Goal: Information Seeking & Learning: Check status

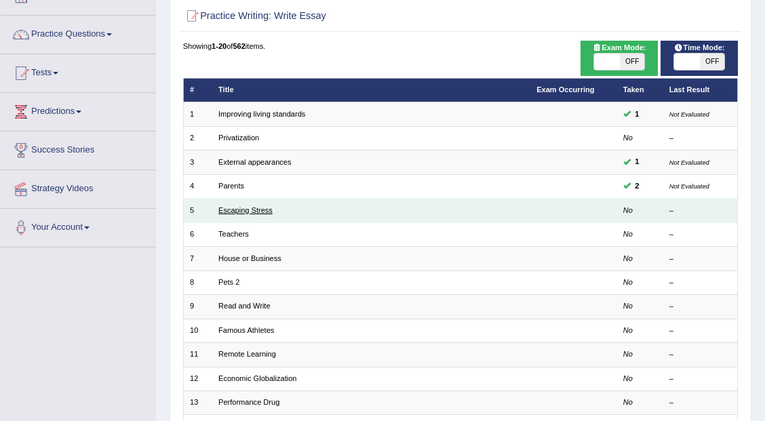
click at [255, 206] on link "Escaping Stress" at bounding box center [245, 210] width 54 height 8
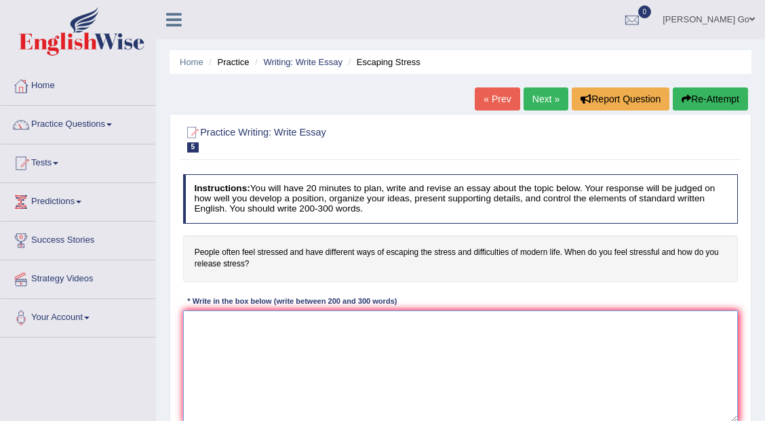
click at [312, 357] on textarea at bounding box center [461, 367] width 556 height 112
type textarea "t"
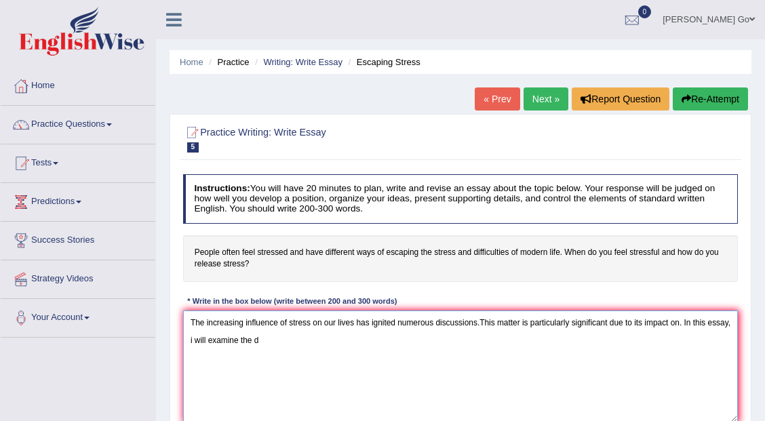
type textarea "The increasing influence of stress on our lives has ignited numerous discussion…"
click at [546, 100] on link "Next »" at bounding box center [546, 99] width 45 height 23
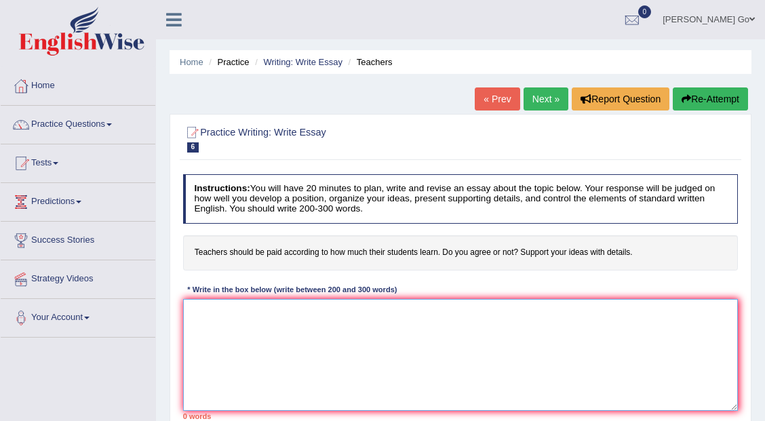
click at [478, 328] on textarea at bounding box center [461, 355] width 556 height 112
click at [491, 98] on link "« Prev" at bounding box center [497, 99] width 45 height 23
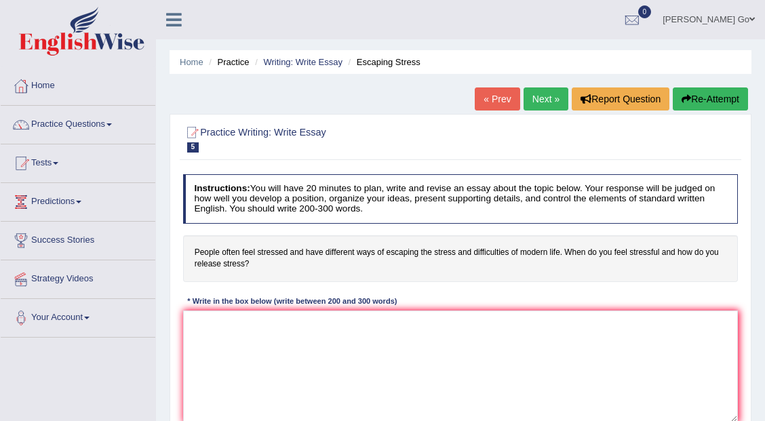
click at [491, 98] on link "« Prev" at bounding box center [497, 99] width 45 height 23
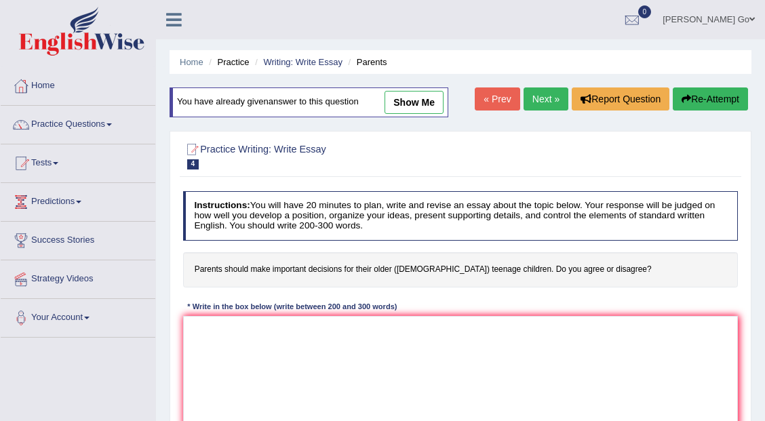
click at [495, 93] on link "« Prev" at bounding box center [497, 99] width 45 height 23
click at [417, 94] on link "show me" at bounding box center [414, 102] width 59 height 23
type textarea "The increasing influence of external appearances on our lives has ignited numer…"
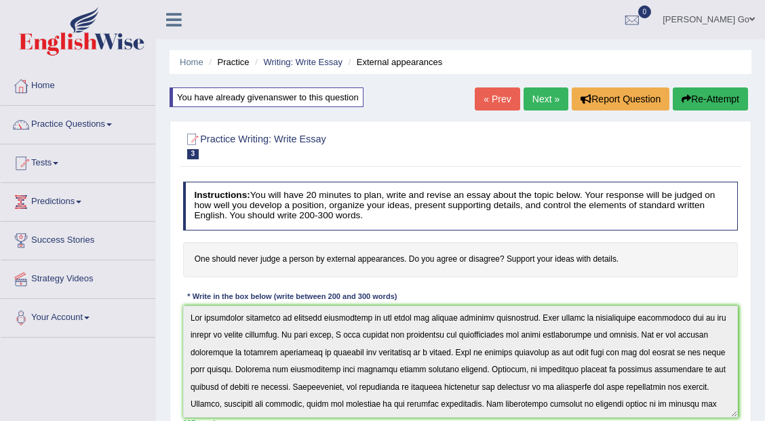
click at [551, 105] on link "Next »" at bounding box center [546, 99] width 45 height 23
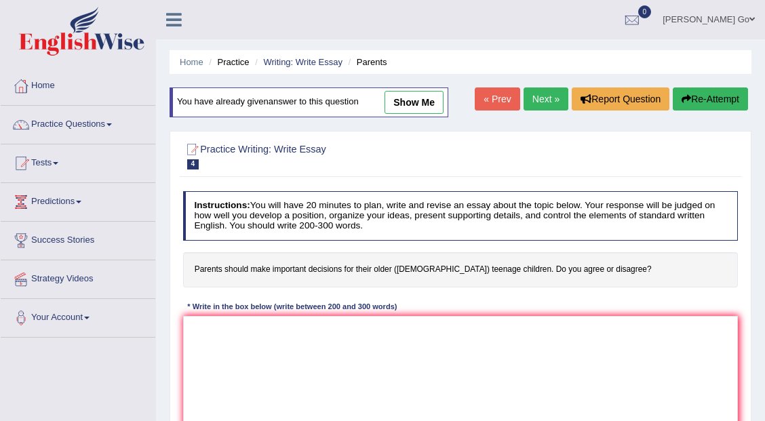
click at [529, 97] on link "Next »" at bounding box center [546, 99] width 45 height 23
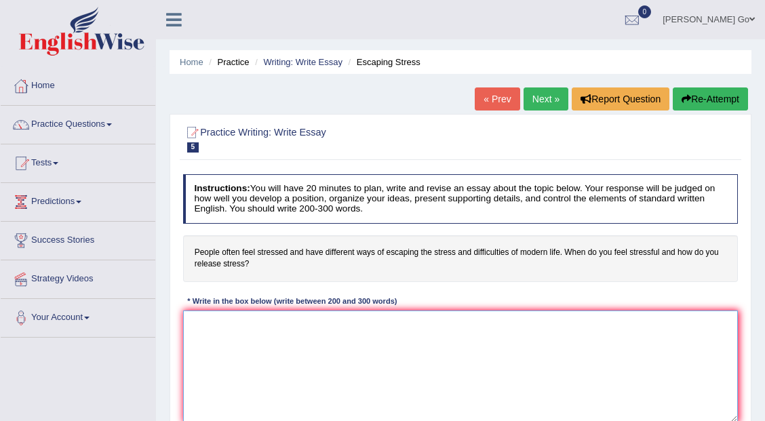
click at [455, 352] on textarea at bounding box center [461, 367] width 556 height 112
click at [495, 100] on link "« Prev" at bounding box center [497, 99] width 45 height 23
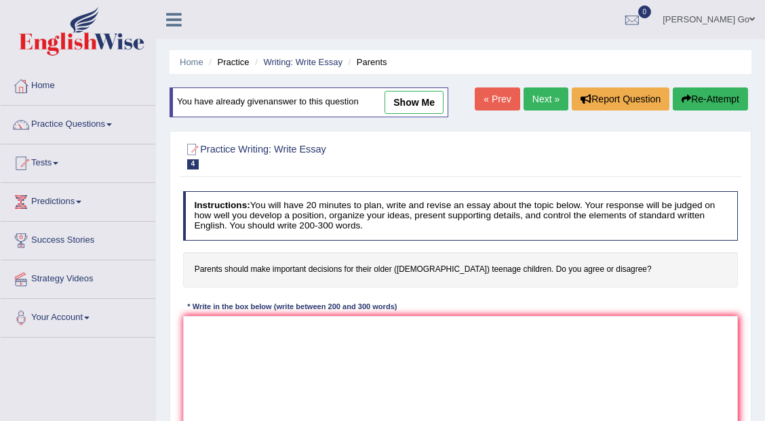
click at [530, 104] on link "Next »" at bounding box center [546, 99] width 45 height 23
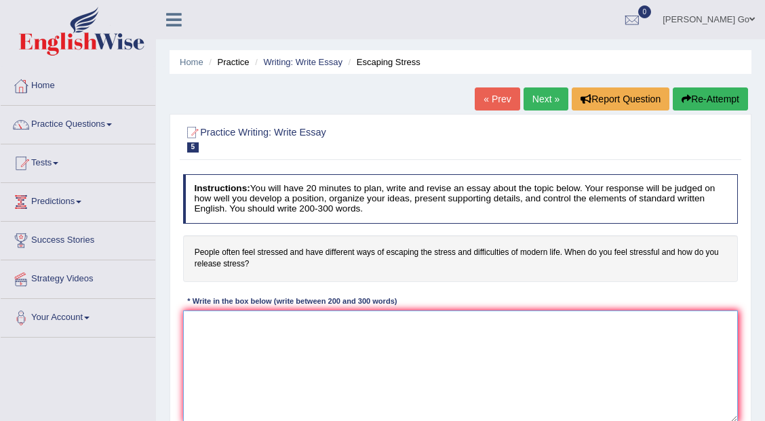
click at [505, 366] on textarea at bounding box center [461, 367] width 556 height 112
click at [511, 359] on textarea at bounding box center [461, 367] width 556 height 112
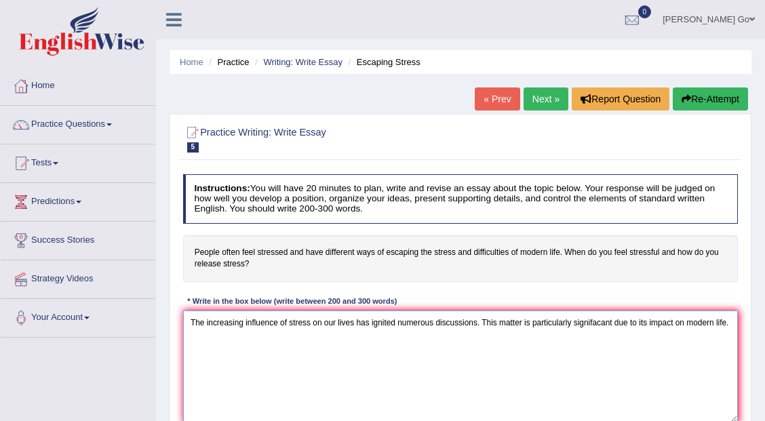
click at [598, 322] on textarea "The increasing influence of stress on our lives has ignited numerous discussion…" at bounding box center [461, 367] width 556 height 112
click at [729, 325] on textarea "The increasing influence of stress on our lives has ignited numerous discussion…" at bounding box center [461, 367] width 556 height 112
click at [687, 326] on textarea "The increasing influence of stress on our lives has ignited numerous discussion…" at bounding box center [461, 367] width 556 height 112
click at [727, 321] on textarea "The increasing influence of stress on our lives has ignited numerous discussion…" at bounding box center [461, 367] width 556 height 112
type textarea "The increasing influence of stress on our lives has ignited numerous discussion…"
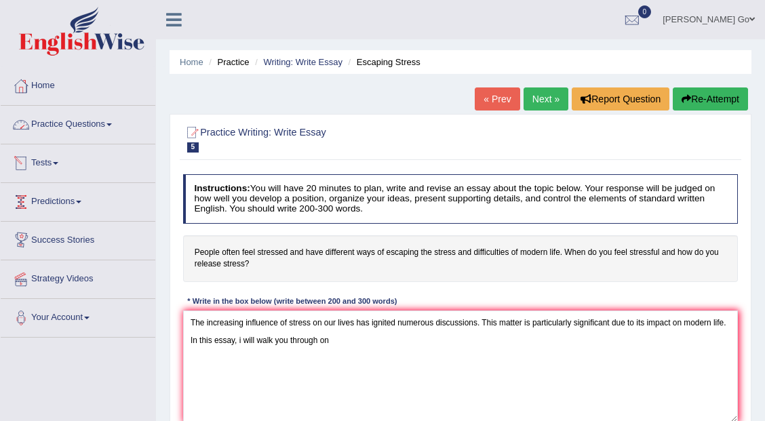
click at [97, 132] on link "Practice Questions" at bounding box center [78, 123] width 155 height 34
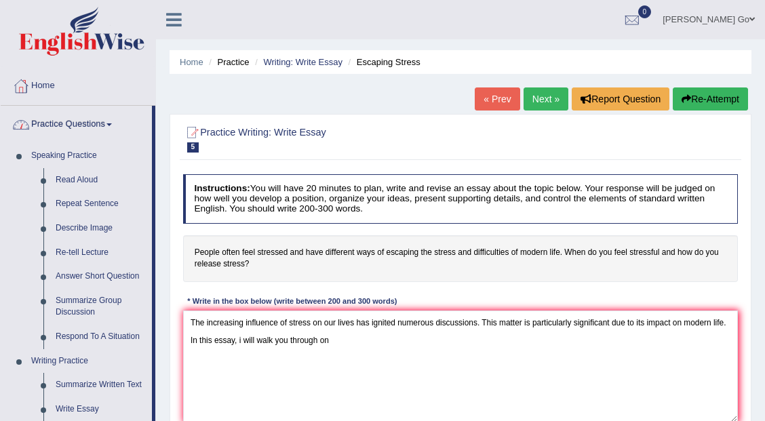
click at [97, 132] on link "Practice Questions" at bounding box center [76, 123] width 151 height 34
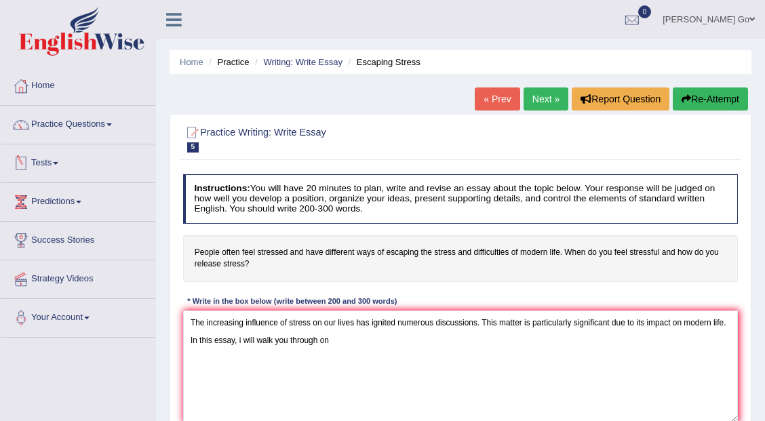
click at [66, 174] on link "Tests" at bounding box center [78, 162] width 155 height 34
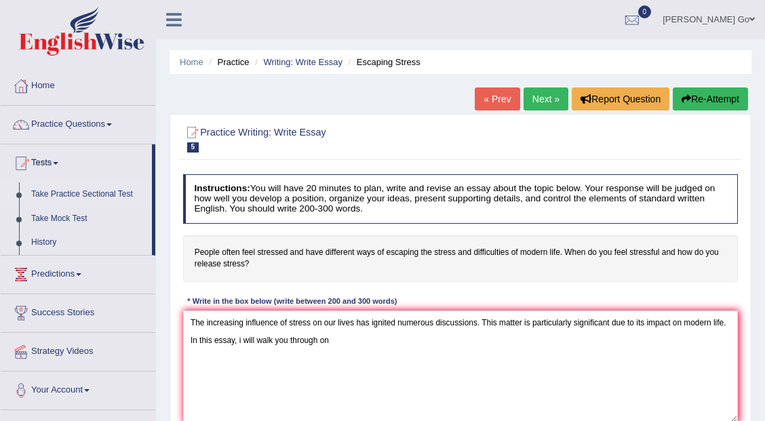
click at [98, 199] on link "Take Practice Sectional Test" at bounding box center [88, 195] width 127 height 24
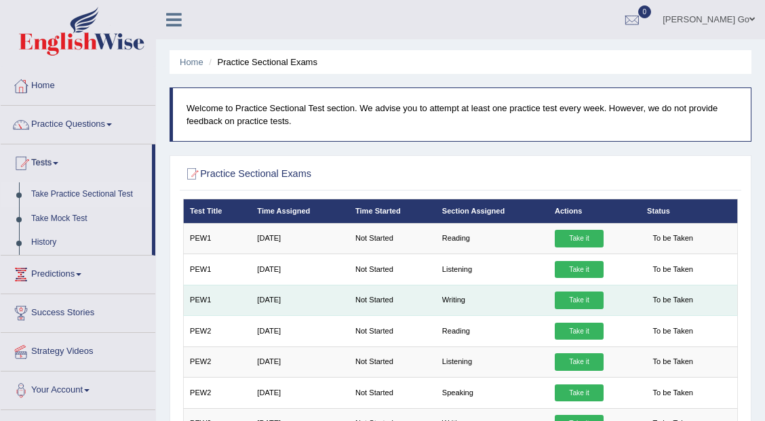
click at [573, 297] on link "Take it" at bounding box center [579, 301] width 49 height 18
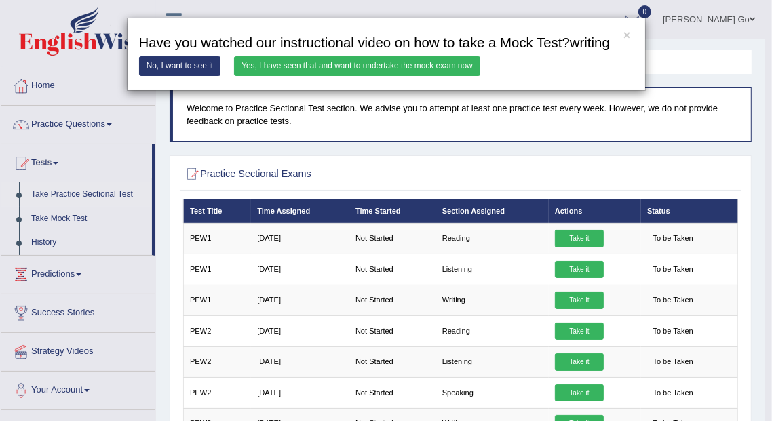
click at [333, 70] on link "Yes, I have seen that and want to undertake the mock exam now" at bounding box center [357, 66] width 246 height 20
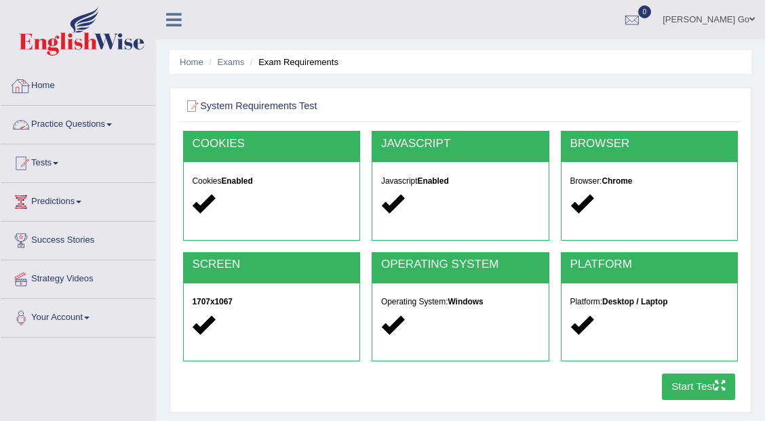
click at [90, 128] on link "Practice Questions" at bounding box center [78, 123] width 155 height 34
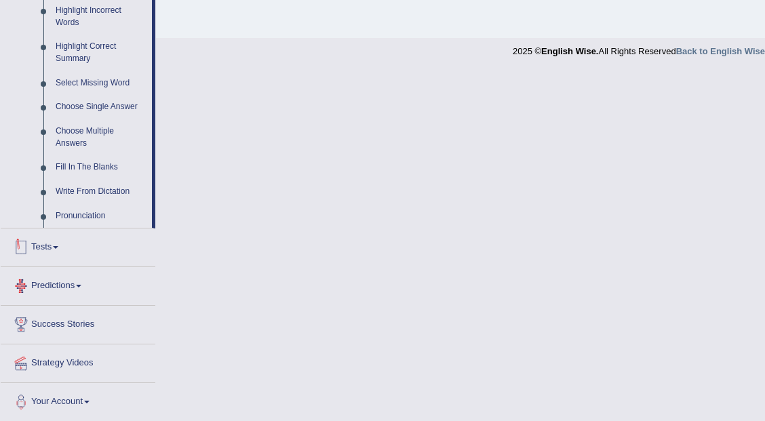
click at [58, 266] on li "Tests Take Practice Sectional Test Take Mock Test History" at bounding box center [78, 248] width 155 height 39
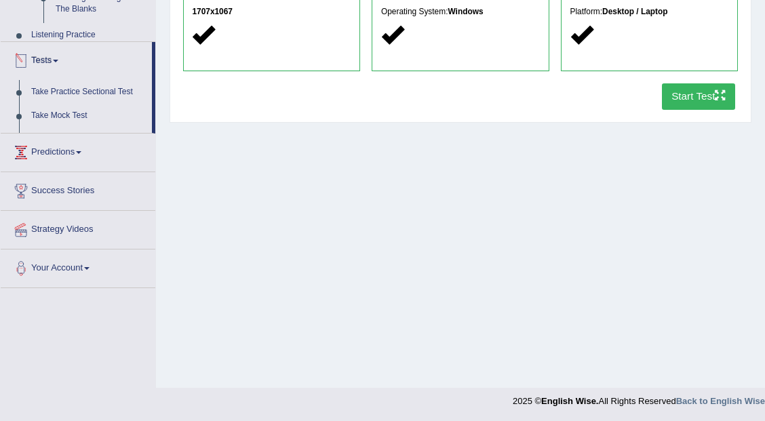
scroll to position [151, 0]
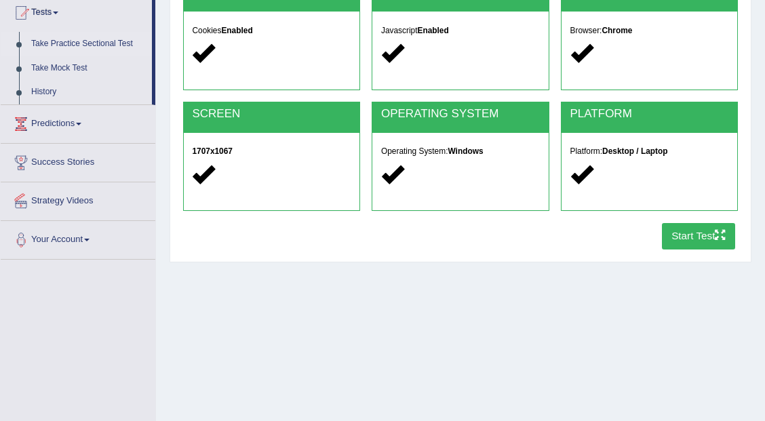
click at [97, 45] on link "Take Practice Sectional Test" at bounding box center [88, 44] width 127 height 24
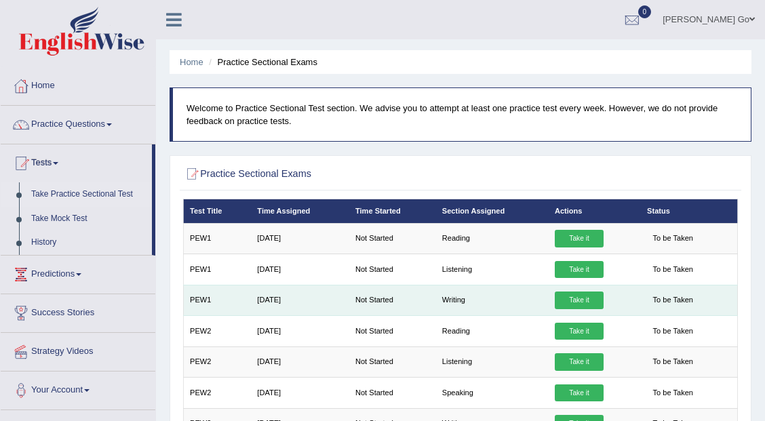
click at [581, 297] on link "Take it" at bounding box center [579, 301] width 49 height 18
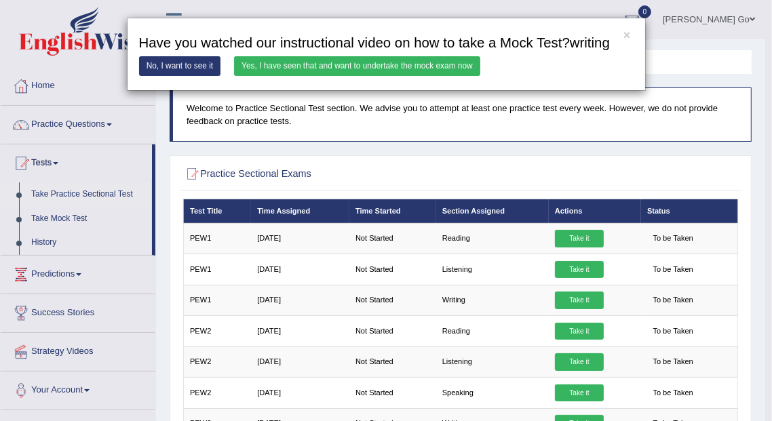
click at [420, 62] on link "Yes, I have seen that and want to undertake the mock exam now" at bounding box center [357, 66] width 246 height 20
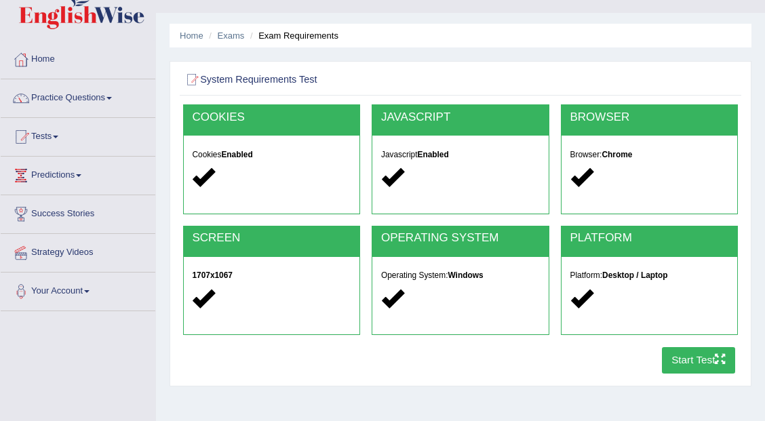
scroll to position [28, 0]
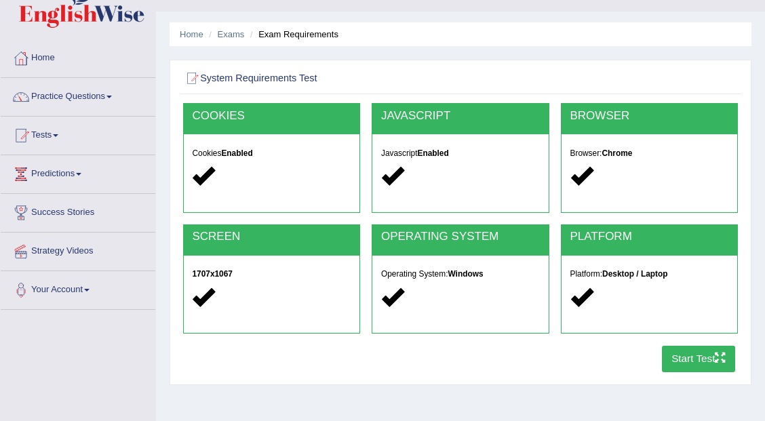
click at [698, 354] on button "Start Test" at bounding box center [699, 359] width 74 height 26
click at [79, 104] on link "Practice Questions" at bounding box center [78, 95] width 155 height 34
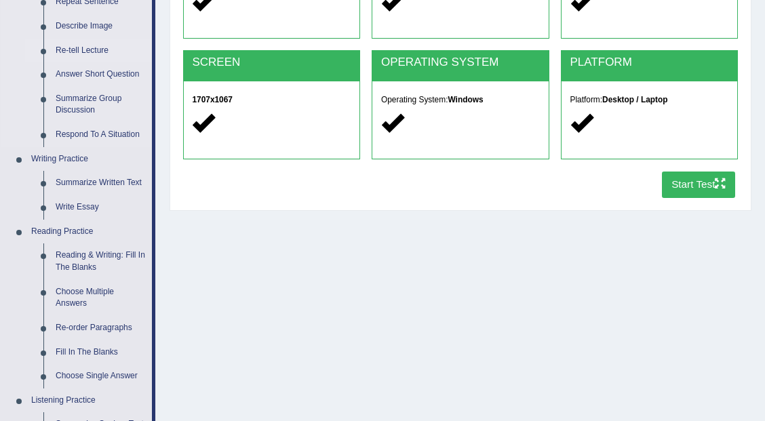
scroll to position [202, 0]
click at [108, 185] on link "Summarize Written Text" at bounding box center [101, 183] width 102 height 24
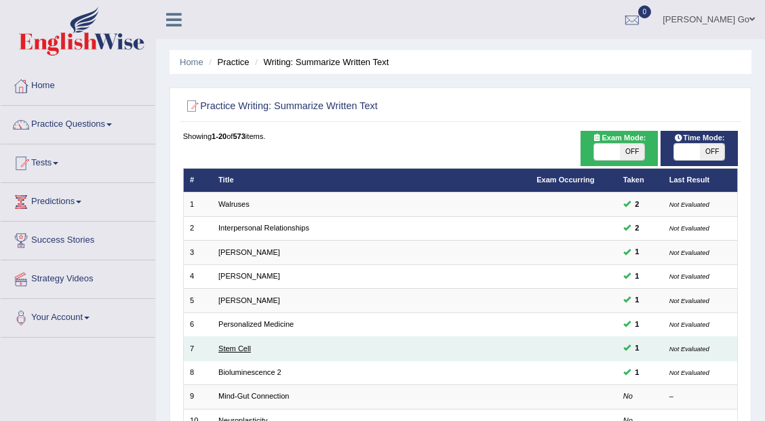
click at [237, 345] on link "Stem Cell" at bounding box center [234, 349] width 33 height 8
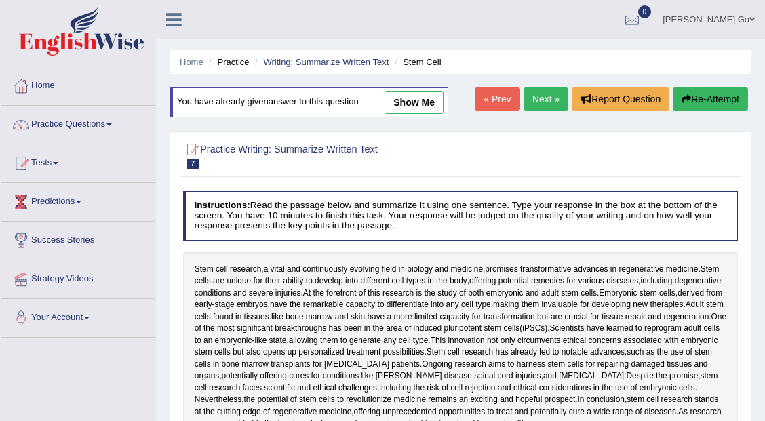
click at [398, 109] on link "show me" at bounding box center [414, 102] width 59 height 23
type textarea "Stem cell research, a vital and continously evolving field in biology and medic…"
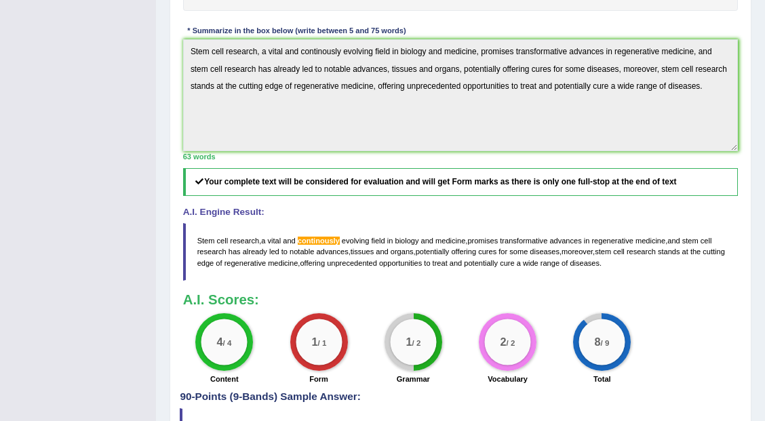
scroll to position [417, 0]
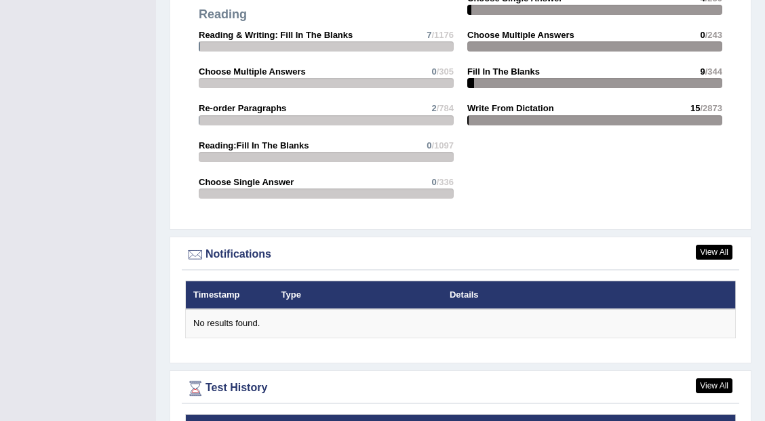
scroll to position [1601, 0]
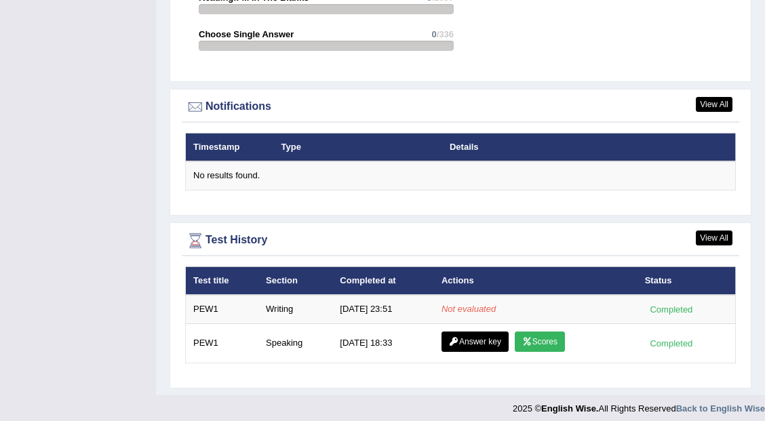
scroll to position [1601, 0]
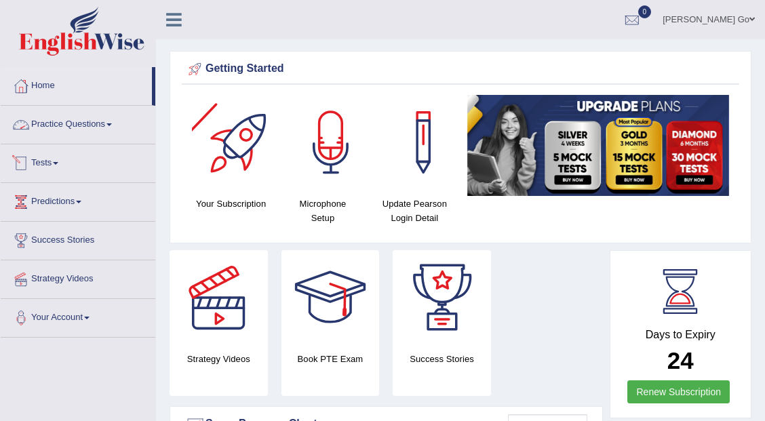
click at [82, 115] on link "Practice Questions" at bounding box center [78, 123] width 155 height 34
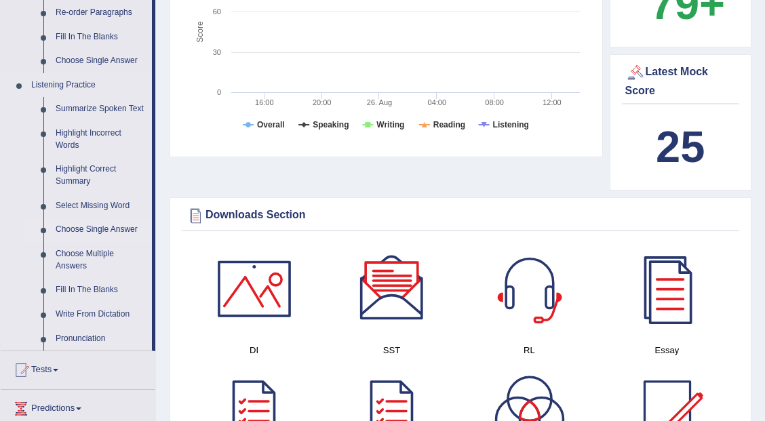
scroll to position [518, 0]
click at [98, 335] on link "Pronunciation" at bounding box center [101, 338] width 102 height 24
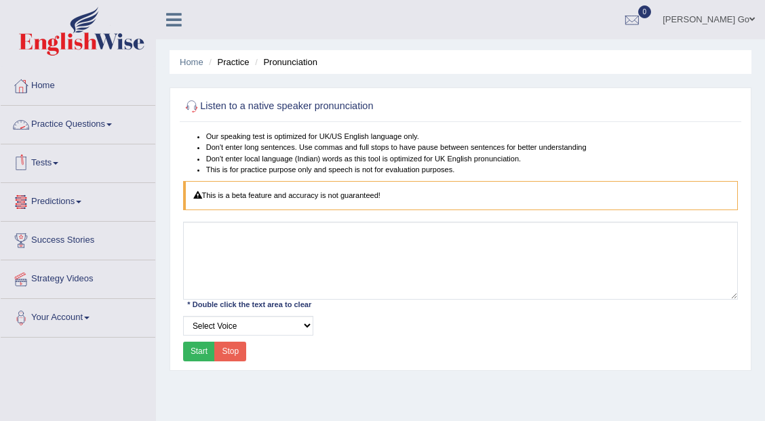
click at [87, 142] on li "Practice Questions Speaking Practice Read Aloud Repeat Sentence Describe Image …" at bounding box center [78, 125] width 155 height 39
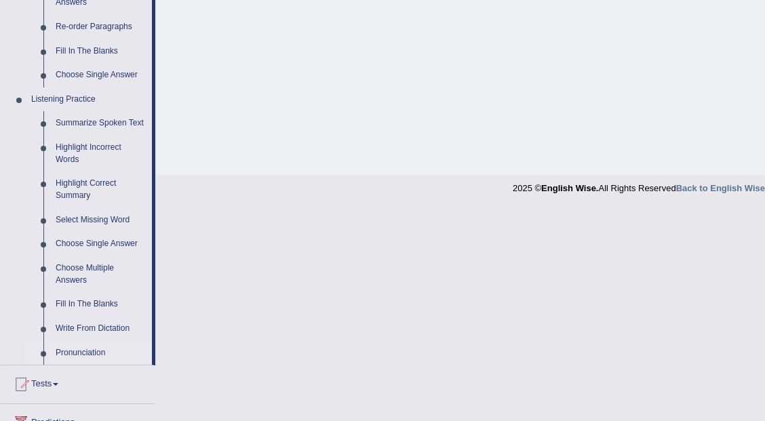
scroll to position [514, 0]
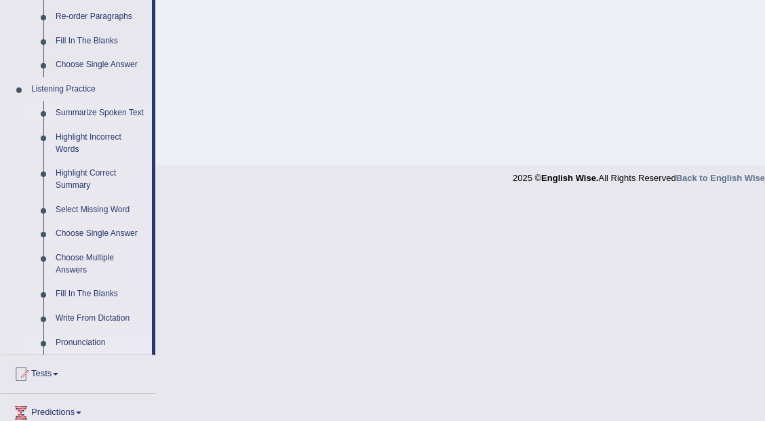
click at [93, 109] on link "Summarize Spoken Text" at bounding box center [101, 113] width 102 height 24
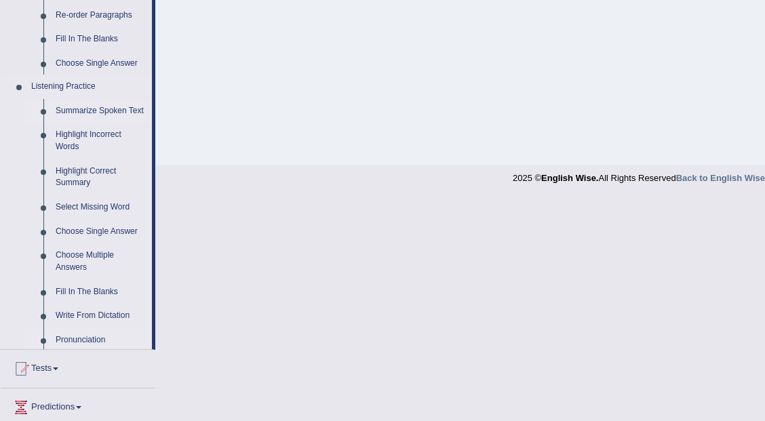
scroll to position [332, 0]
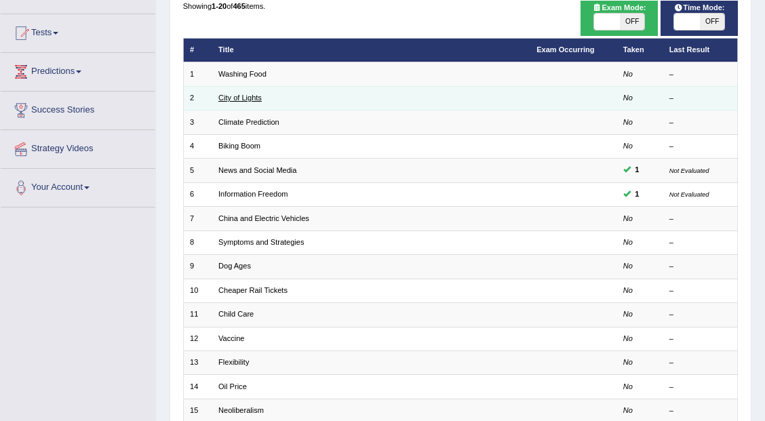
scroll to position [131, 0]
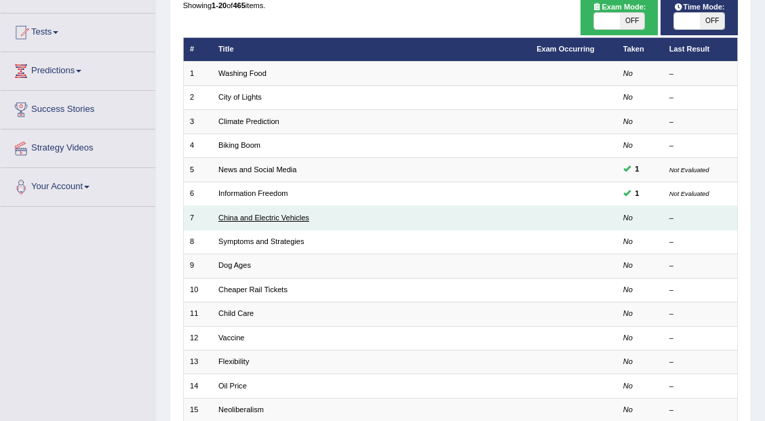
click at [246, 214] on link "China and Electric Vehicles" at bounding box center [263, 218] width 91 height 8
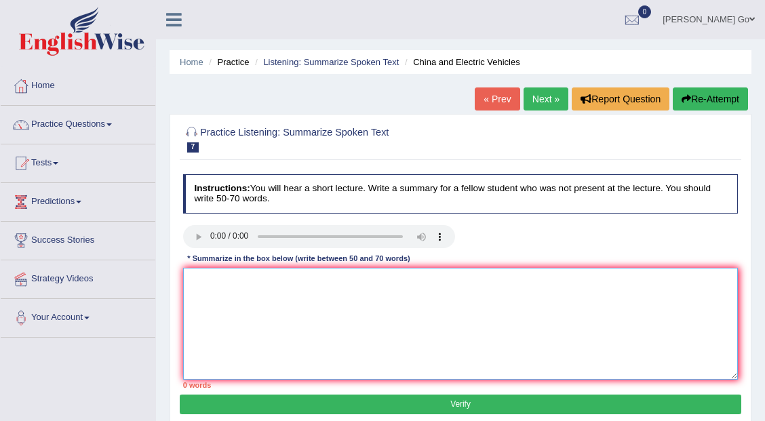
click at [227, 287] on textarea at bounding box center [461, 324] width 556 height 112
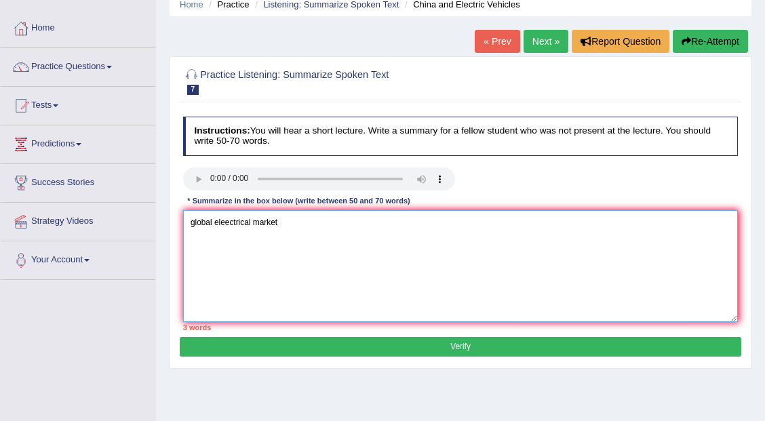
scroll to position [57, 0]
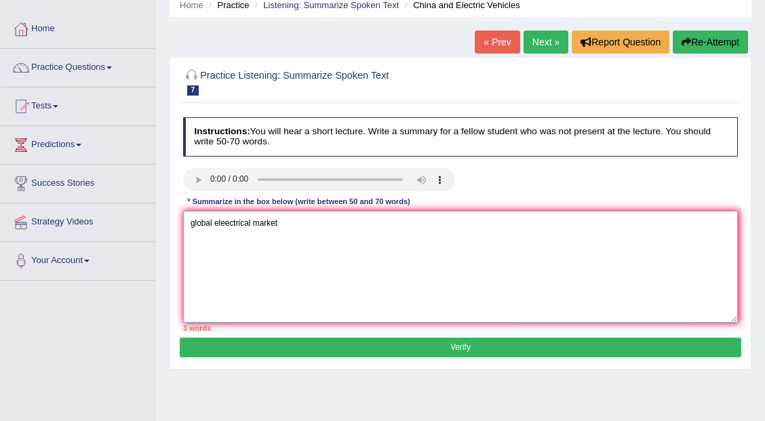
type textarea "global eleectrical market"
click at [84, 58] on link "Practice Questions" at bounding box center [78, 66] width 155 height 34
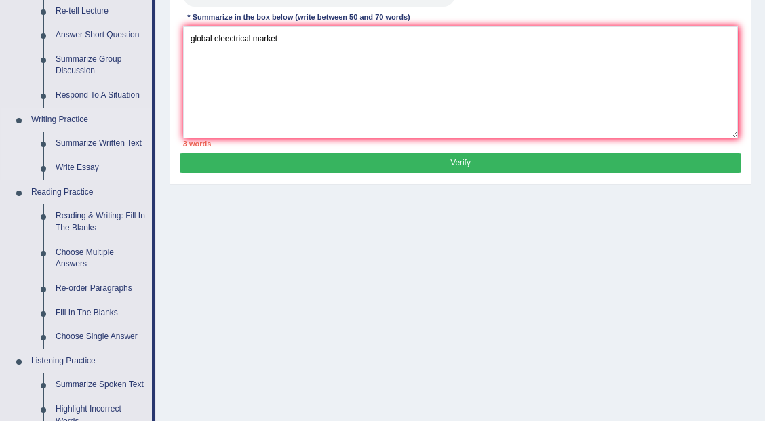
scroll to position [266, 0]
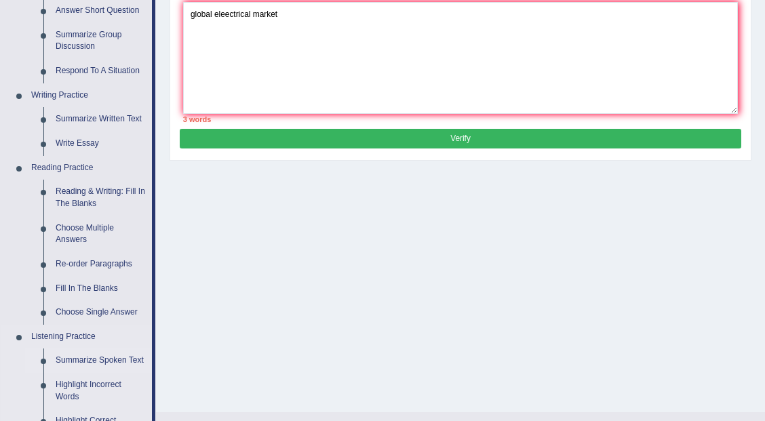
click at [103, 365] on link "Summarize Spoken Text" at bounding box center [101, 361] width 102 height 24
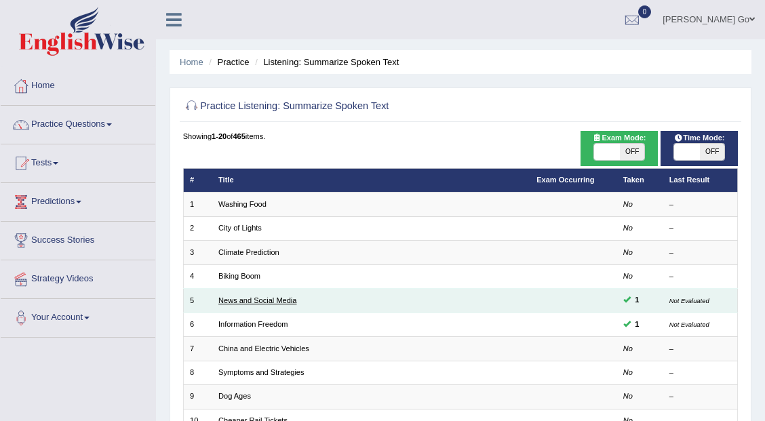
click at [274, 301] on link "News and Social Media" at bounding box center [257, 301] width 78 height 8
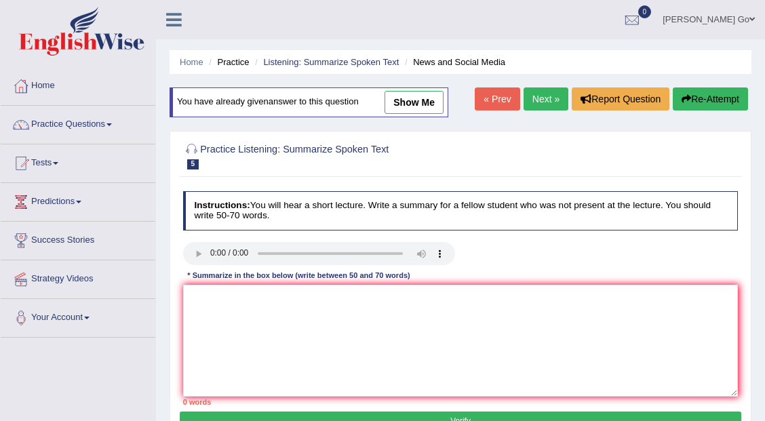
click at [417, 104] on link "show me" at bounding box center [414, 102] width 59 height 23
type textarea "The speaker provided a comprehensive overview of smart phones, highlighting sev…"
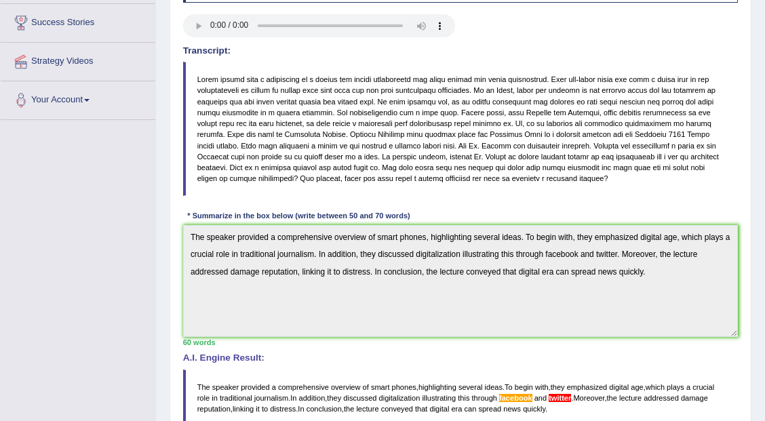
scroll to position [217, 0]
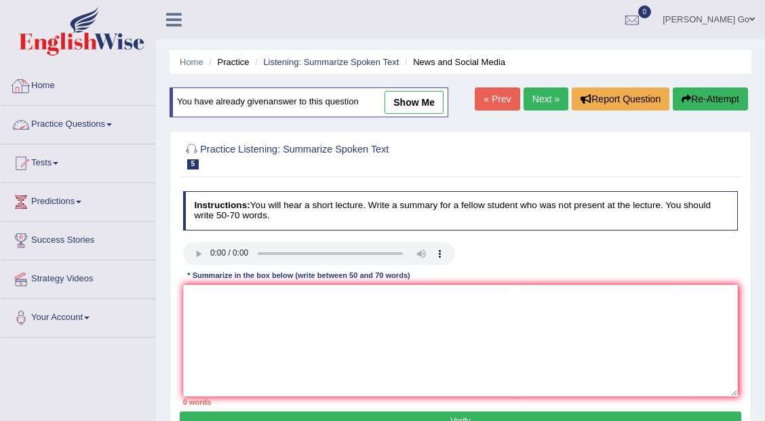
click at [37, 88] on link "Home" at bounding box center [78, 84] width 155 height 34
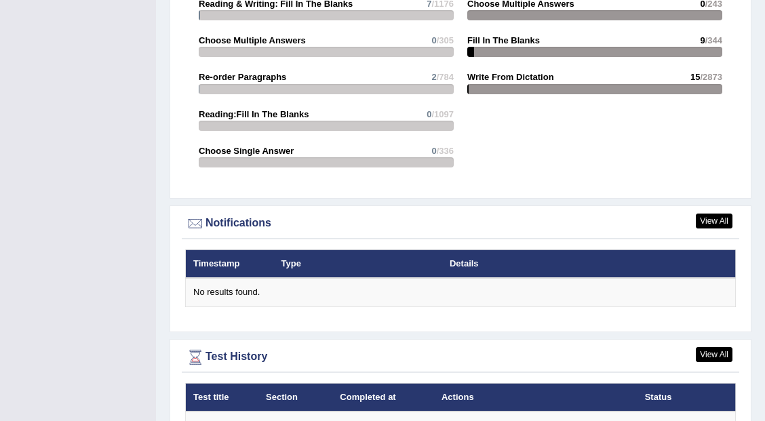
scroll to position [1601, 0]
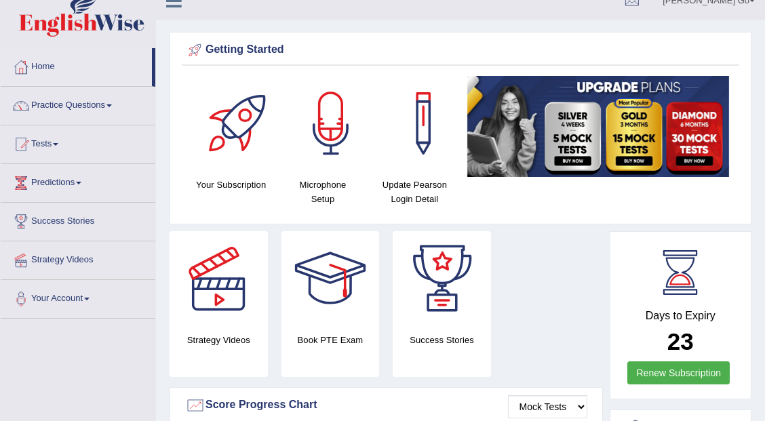
scroll to position [16, 0]
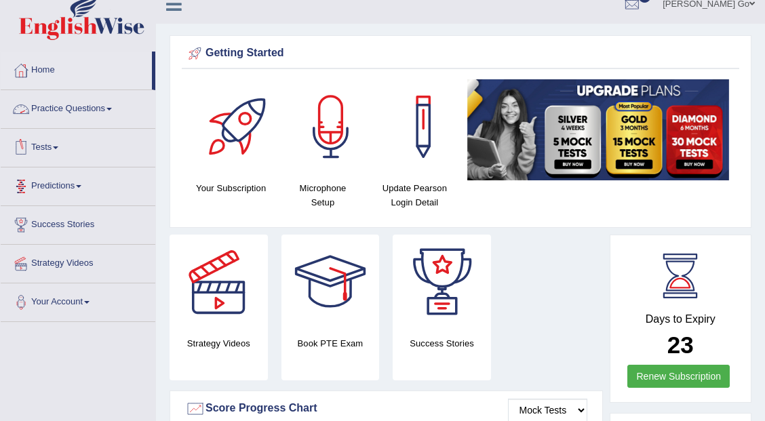
click at [73, 145] on link "Tests" at bounding box center [78, 146] width 155 height 34
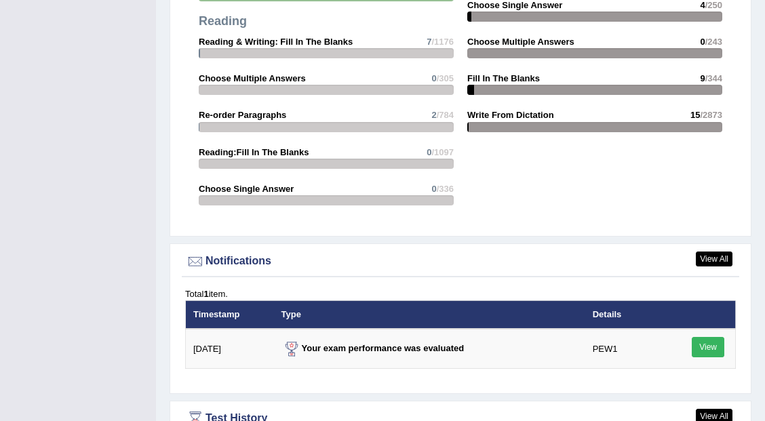
scroll to position [1636, 0]
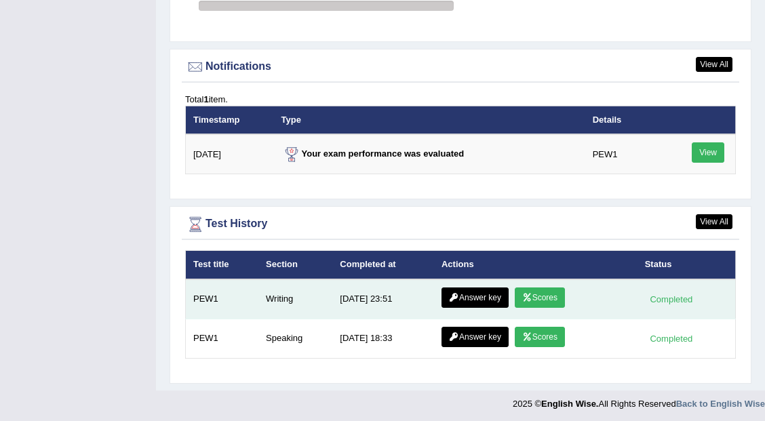
click at [539, 292] on link "Scores" at bounding box center [540, 298] width 50 height 20
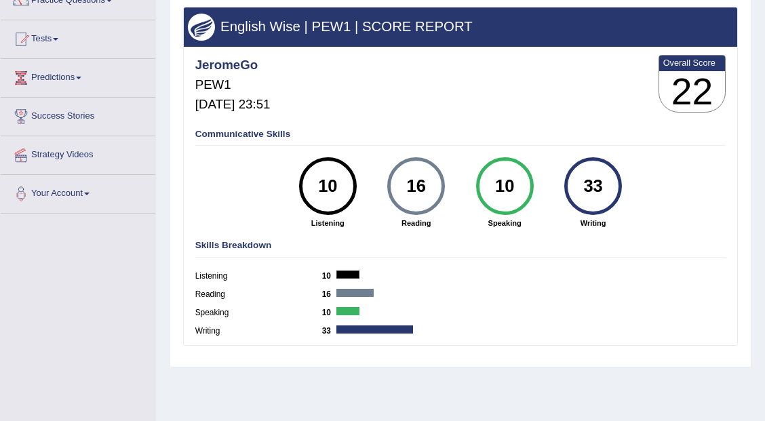
scroll to position [125, 0]
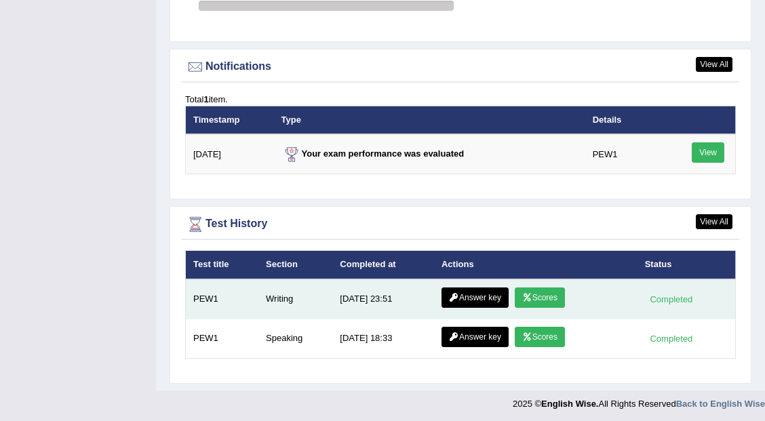
click at [474, 290] on link "Answer key" at bounding box center [475, 298] width 67 height 20
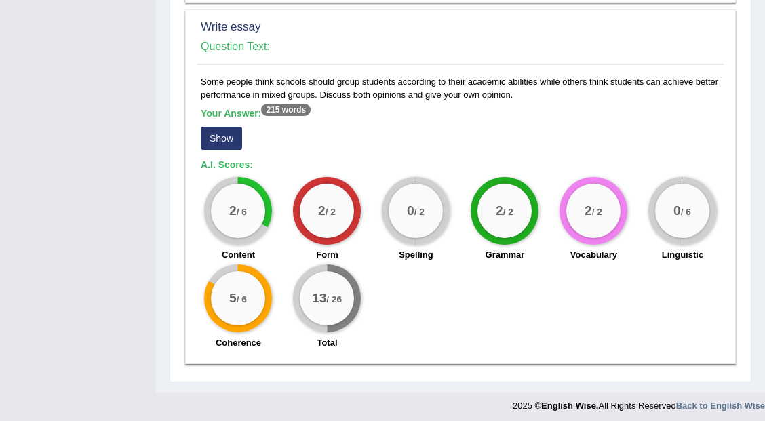
scroll to position [990, 0]
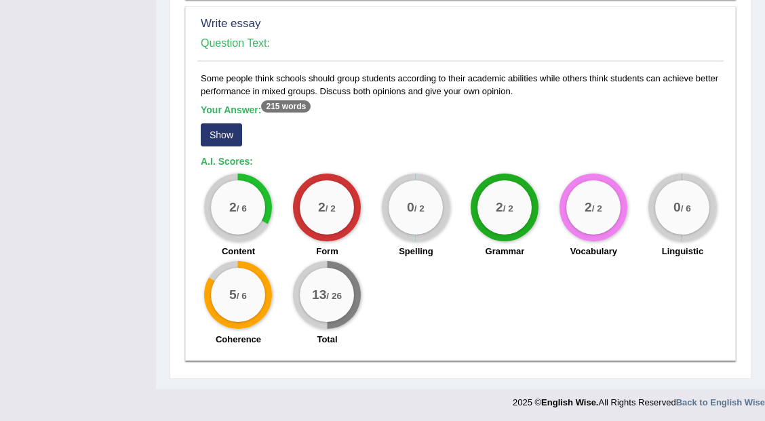
click at [221, 130] on button "Show" at bounding box center [221, 134] width 41 height 23
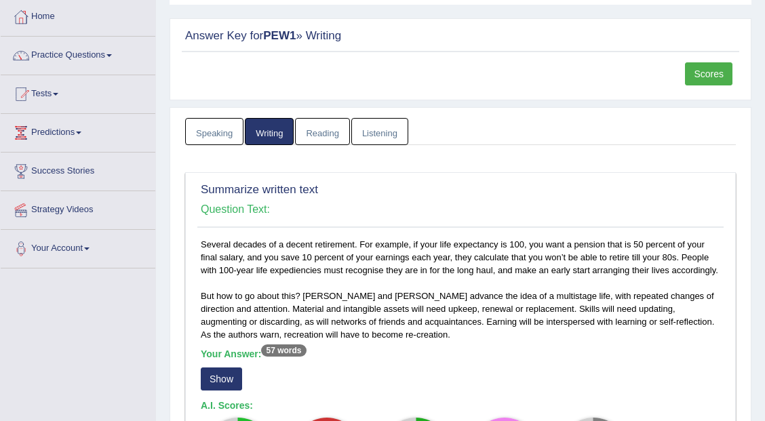
scroll to position [70, 0]
click at [308, 124] on link "Reading" at bounding box center [322, 131] width 54 height 28
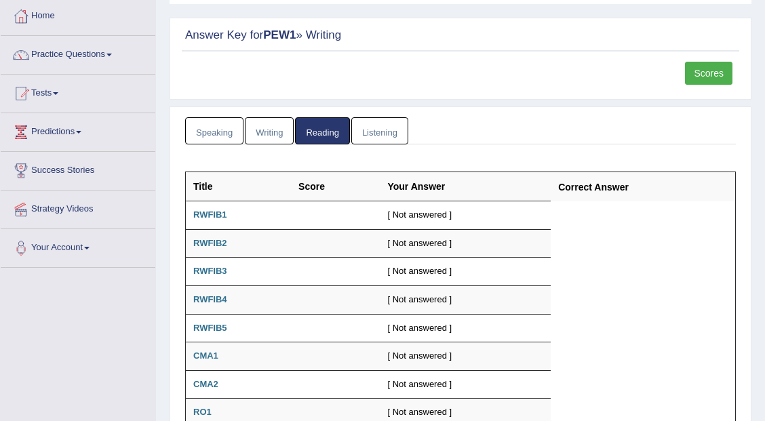
click at [383, 133] on link "Listening" at bounding box center [379, 131] width 57 height 28
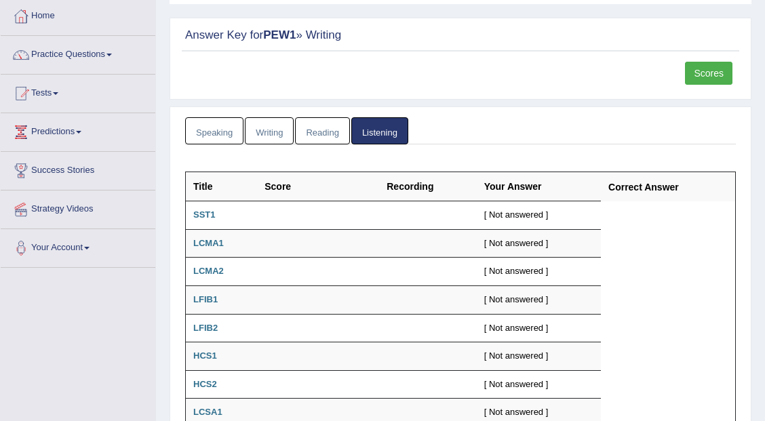
click at [230, 128] on link "Speaking" at bounding box center [214, 131] width 58 height 28
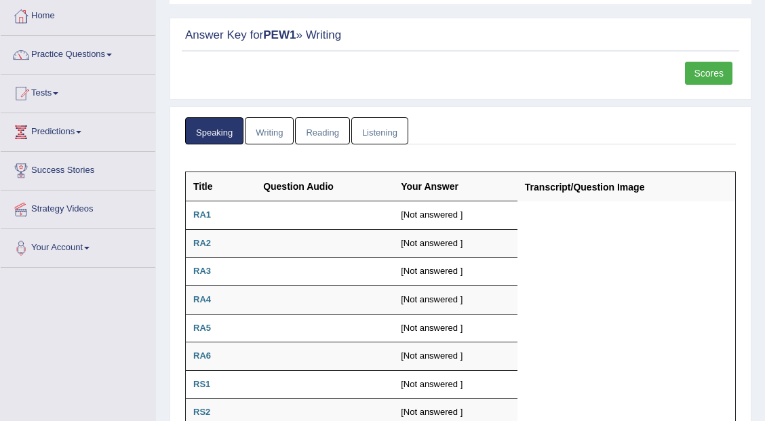
click at [280, 129] on link "Writing" at bounding box center [269, 131] width 49 height 28
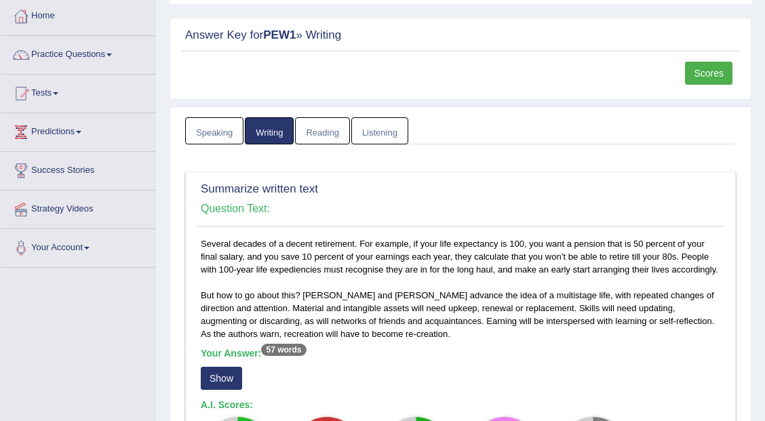
click at [318, 126] on link "Reading" at bounding box center [322, 131] width 54 height 28
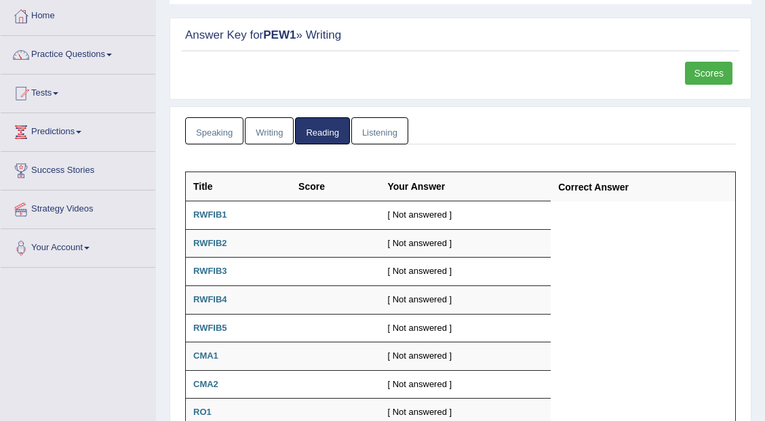
click at [377, 126] on link "Listening" at bounding box center [379, 131] width 57 height 28
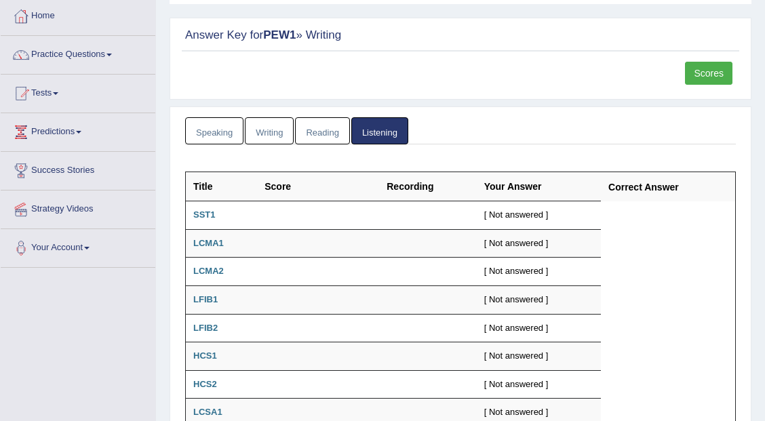
click at [307, 123] on link "Reading" at bounding box center [322, 131] width 54 height 28
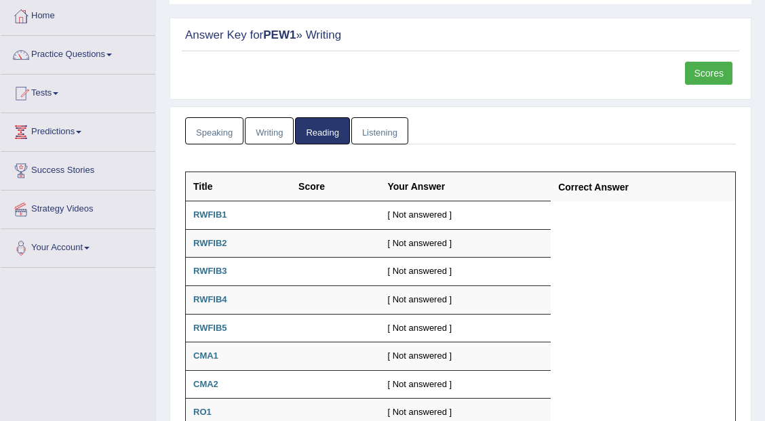
click at [262, 123] on link "Writing" at bounding box center [269, 131] width 49 height 28
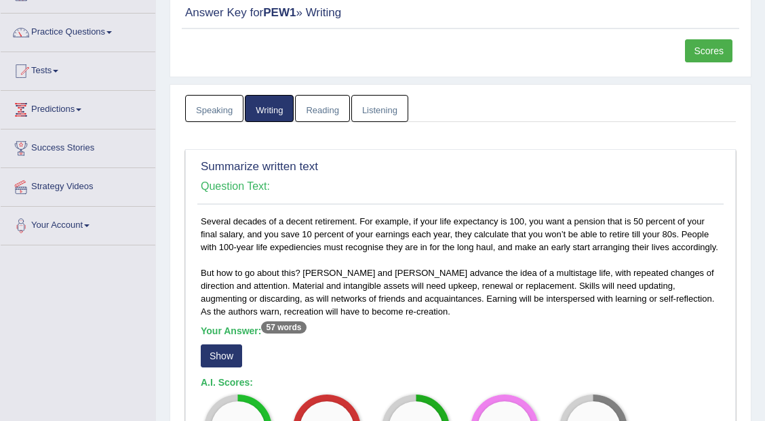
scroll to position [92, 0]
click at [330, 109] on link "Reading" at bounding box center [322, 110] width 54 height 28
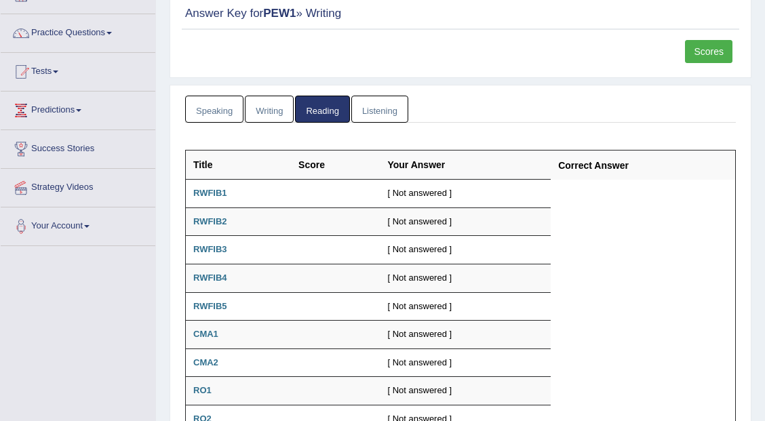
click at [370, 109] on link "Listening" at bounding box center [379, 110] width 57 height 28
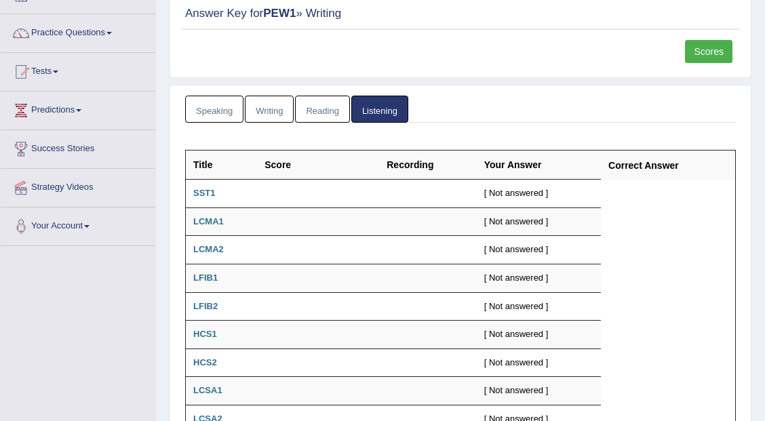
click at [325, 96] on link "Reading" at bounding box center [322, 110] width 54 height 28
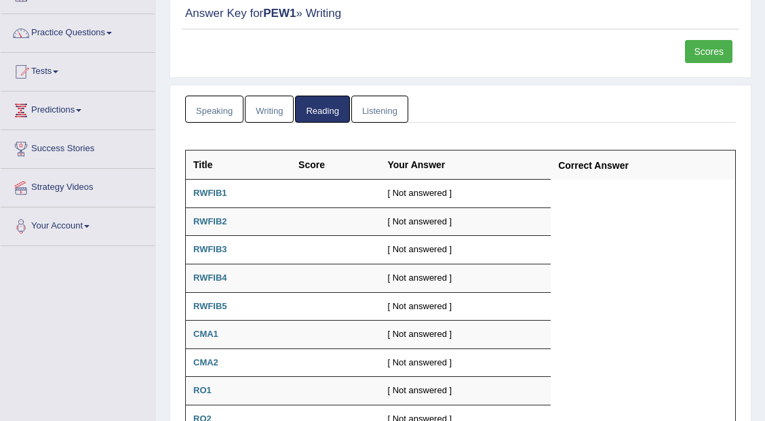
click at [261, 111] on link "Writing" at bounding box center [269, 110] width 49 height 28
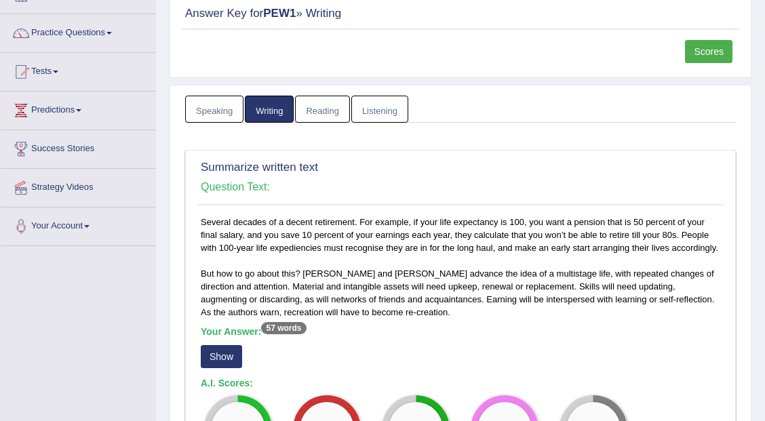
click at [213, 107] on link "Speaking" at bounding box center [214, 110] width 58 height 28
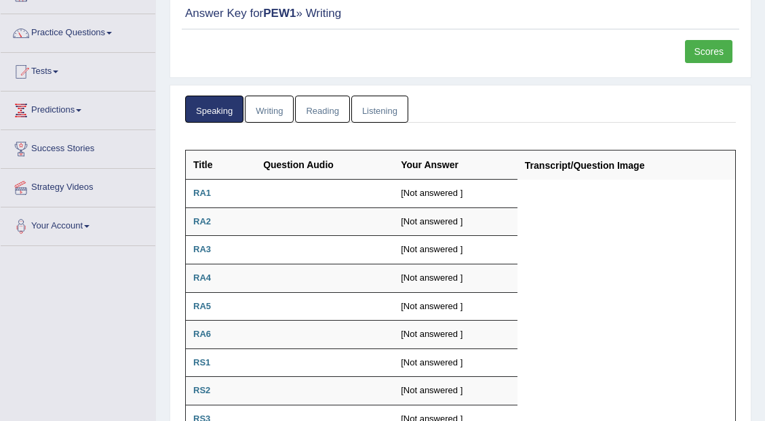
click at [274, 115] on link "Writing" at bounding box center [269, 110] width 49 height 28
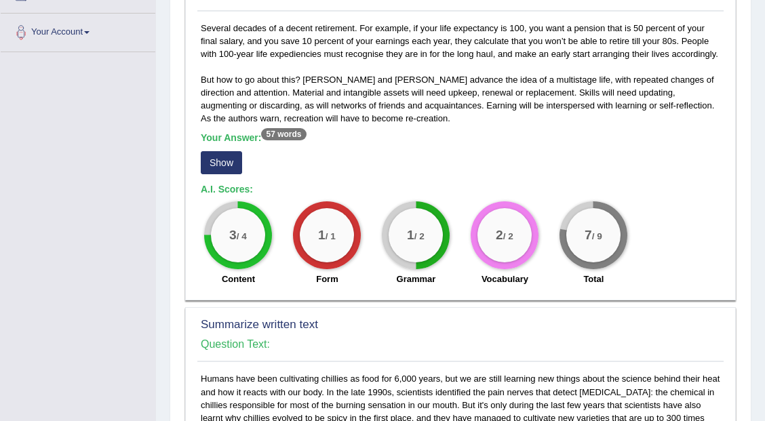
scroll to position [0, 0]
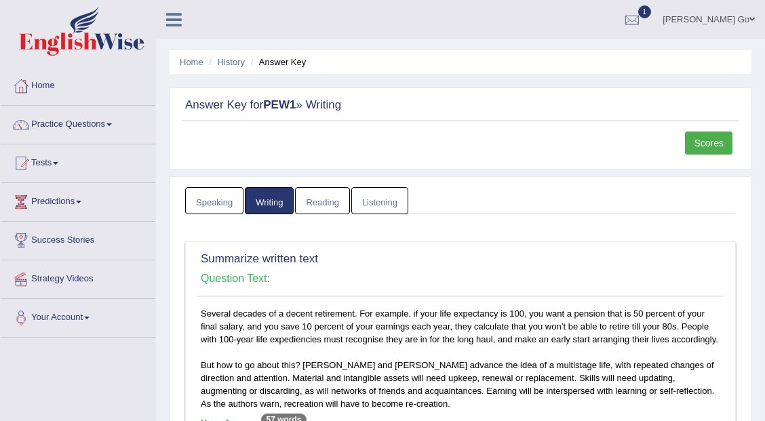
click at [714, 148] on link "Scores" at bounding box center [708, 143] width 47 height 23
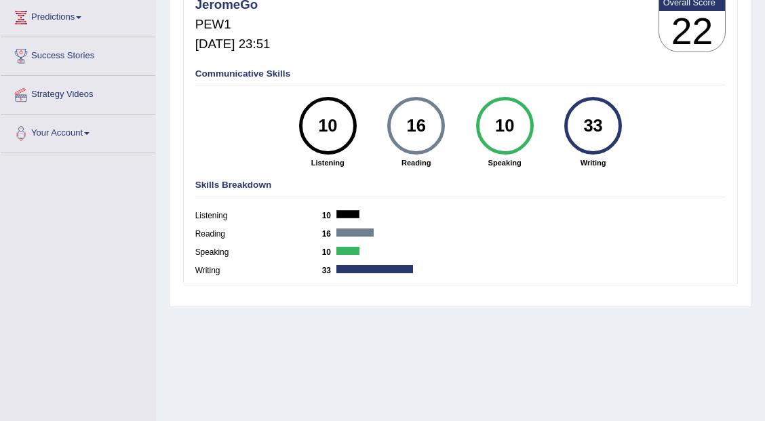
scroll to position [189, 0]
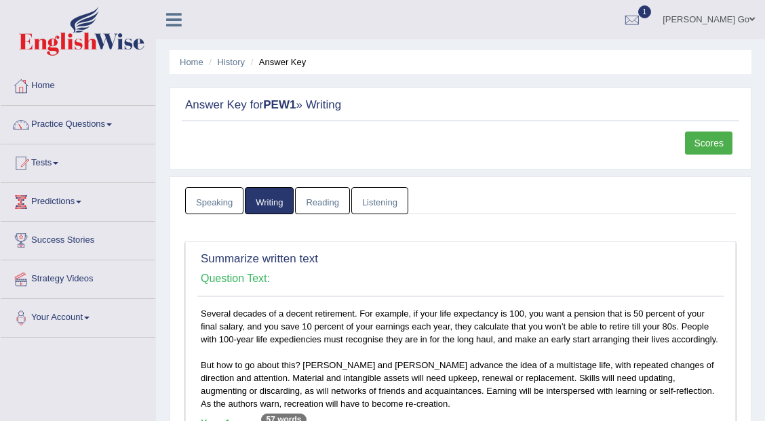
click at [59, 159] on link "Tests" at bounding box center [78, 162] width 155 height 34
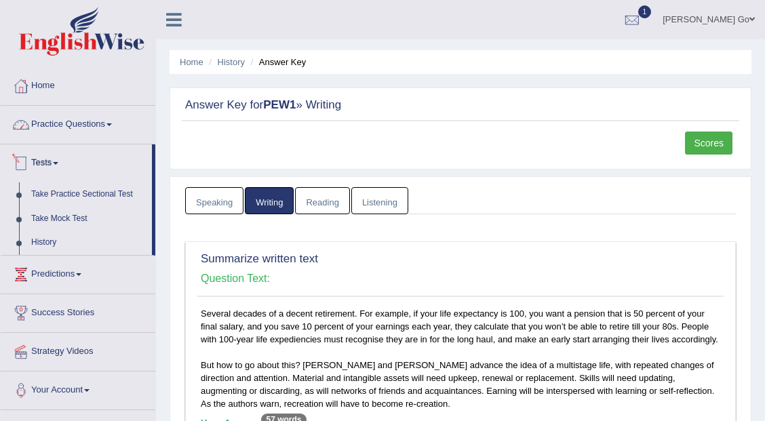
click at [81, 118] on link "Practice Questions" at bounding box center [78, 123] width 155 height 34
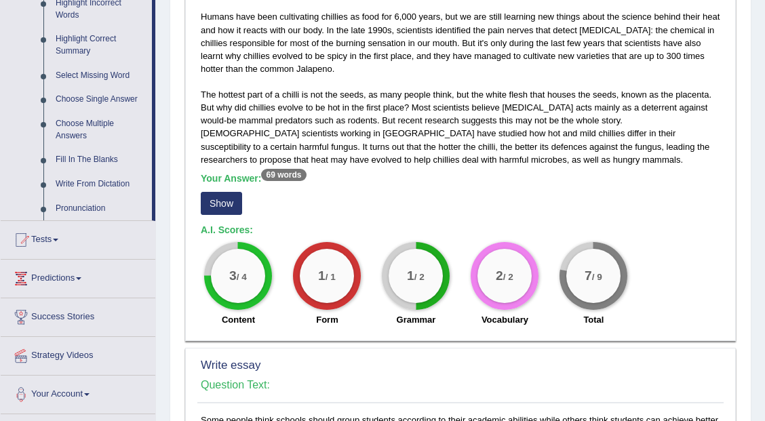
scroll to position [649, 0]
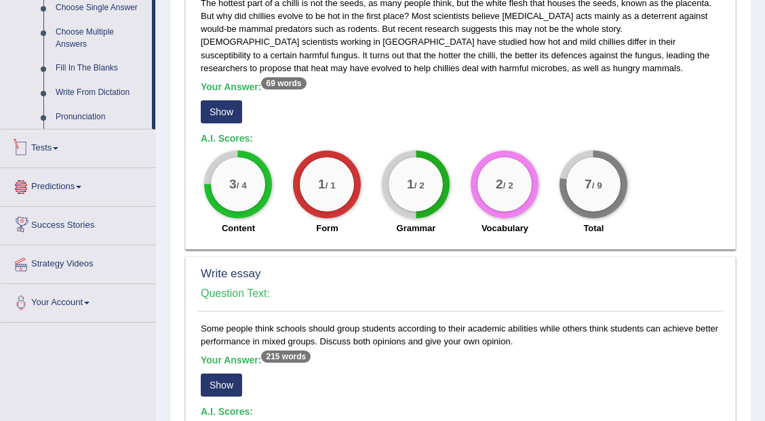
click at [56, 145] on link "Tests" at bounding box center [78, 147] width 155 height 34
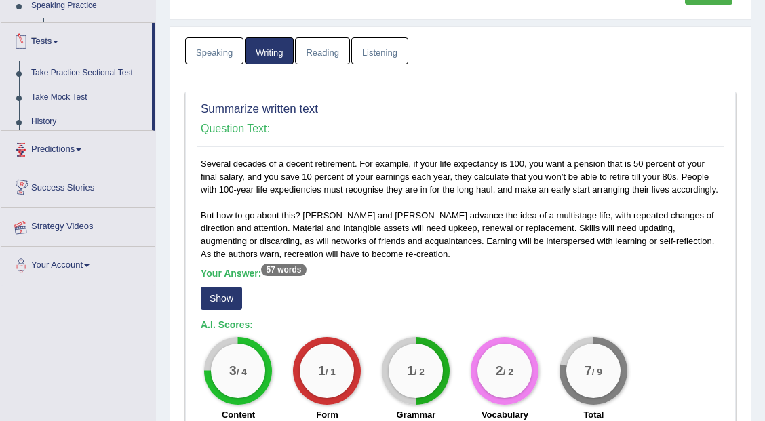
scroll to position [150, 0]
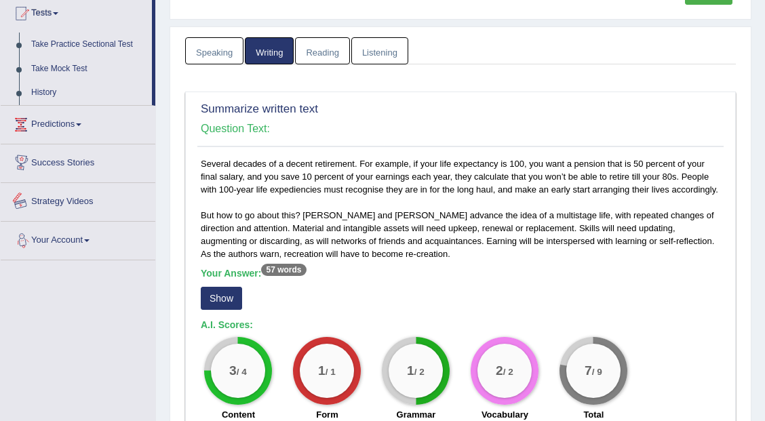
click at [63, 159] on link "Success Stories" at bounding box center [78, 162] width 155 height 34
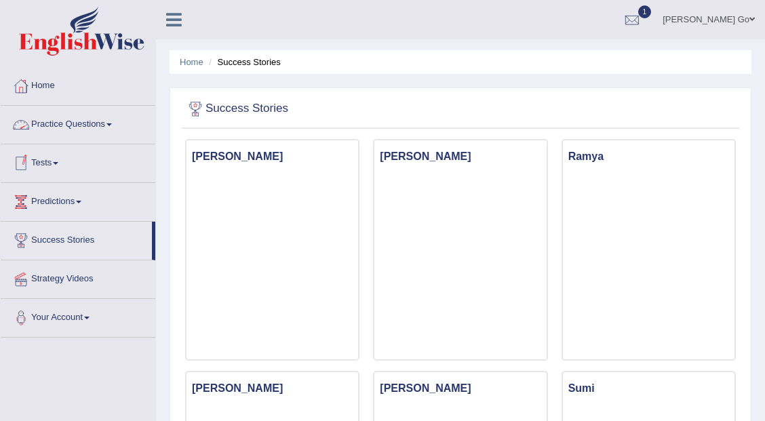
click at [103, 121] on link "Practice Questions" at bounding box center [78, 123] width 155 height 34
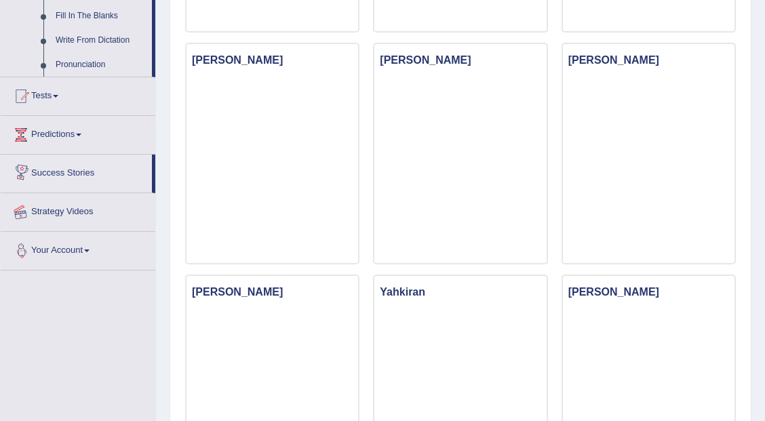
scroll to position [793, 0]
click at [62, 98] on link "Tests" at bounding box center [78, 94] width 155 height 34
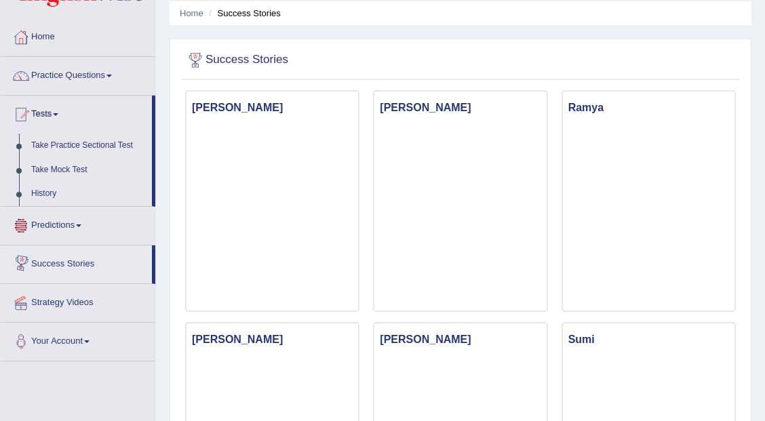
scroll to position [43, 0]
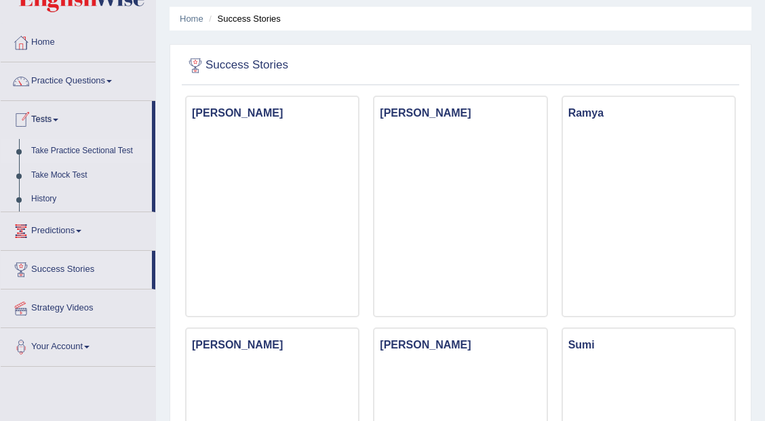
click at [95, 149] on link "Take Practice Sectional Test" at bounding box center [88, 151] width 127 height 24
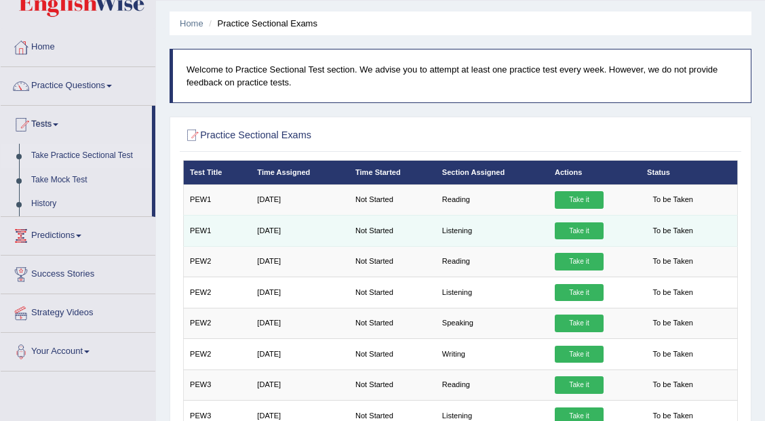
scroll to position [17, 0]
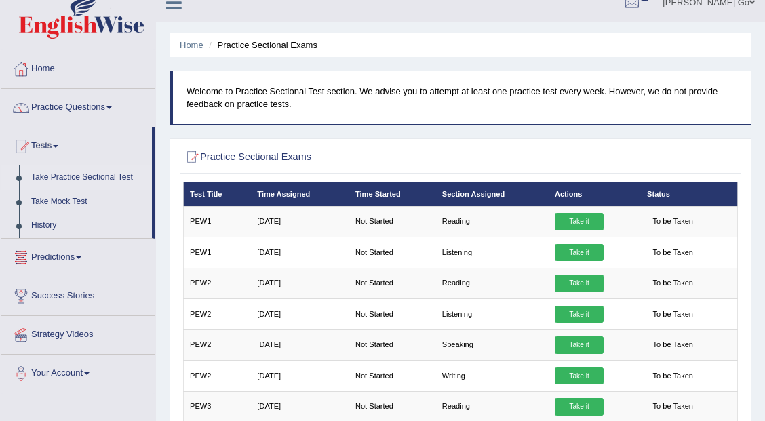
click at [73, 251] on link "Predictions" at bounding box center [78, 256] width 155 height 34
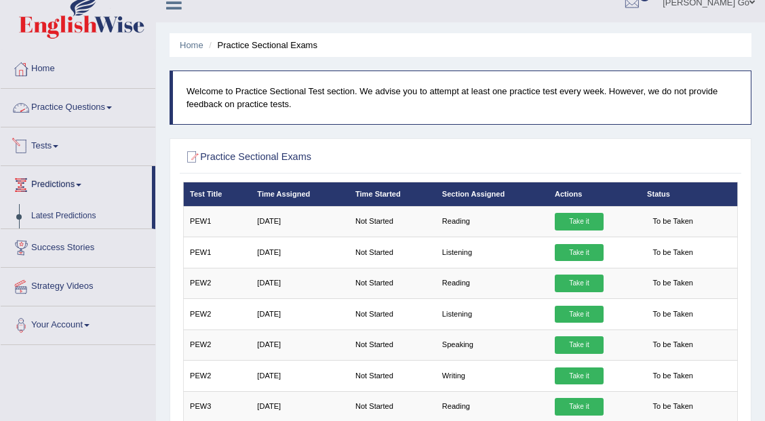
click at [80, 96] on link "Practice Questions" at bounding box center [78, 106] width 155 height 34
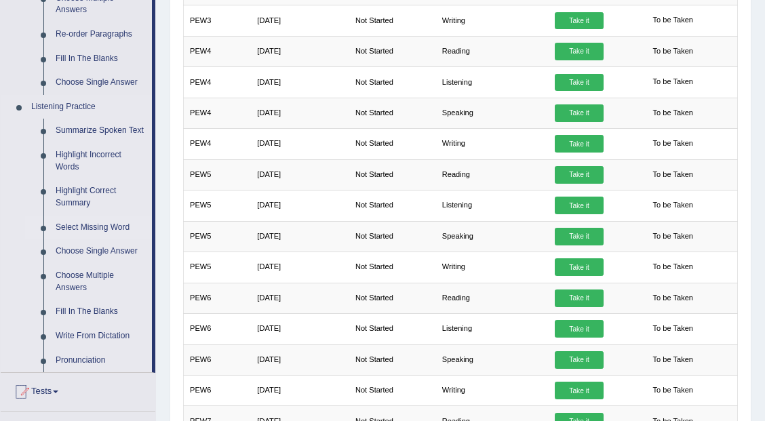
scroll to position [495, 0]
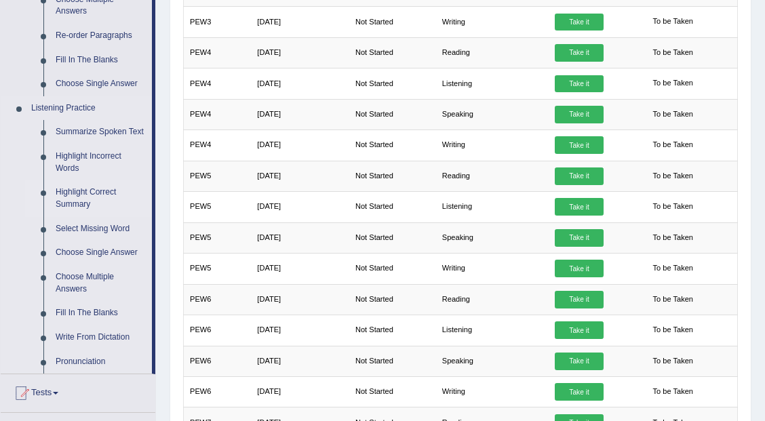
click at [85, 204] on link "Highlight Correct Summary" at bounding box center [101, 198] width 102 height 36
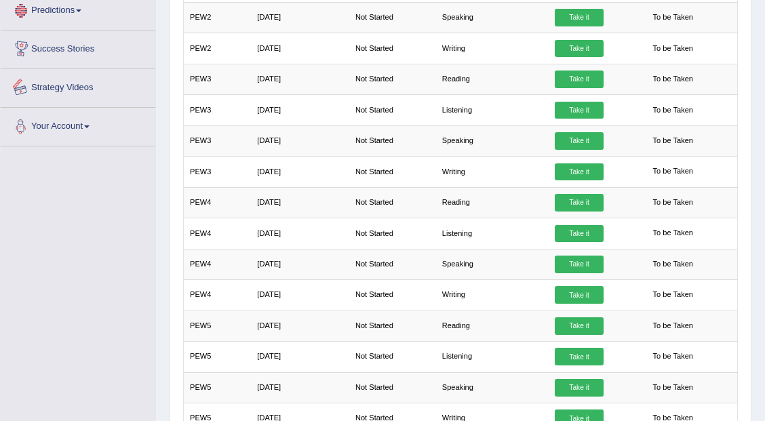
scroll to position [429, 0]
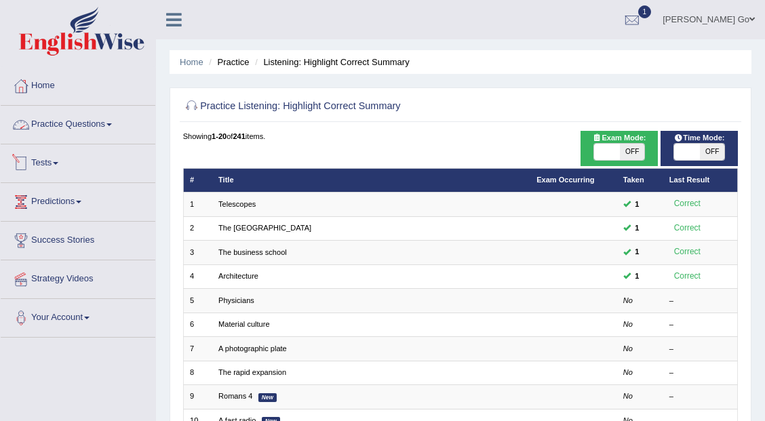
click at [77, 127] on link "Practice Questions" at bounding box center [78, 123] width 155 height 34
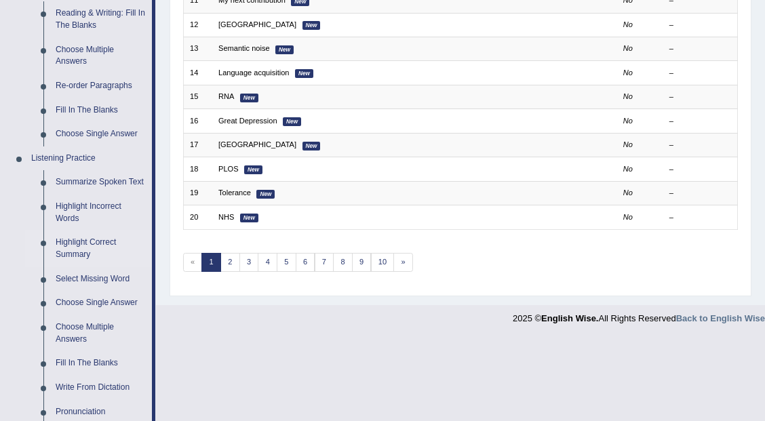
scroll to position [445, 0]
click at [111, 176] on link "Summarize Spoken Text" at bounding box center [101, 182] width 102 height 24
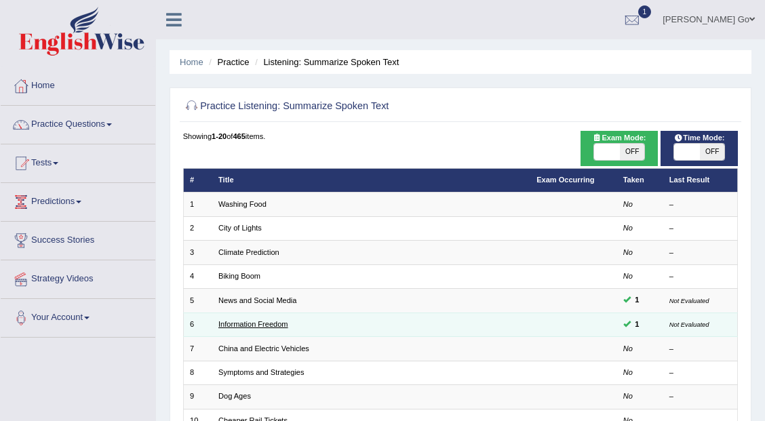
click at [255, 320] on link "Information Freedom" at bounding box center [253, 324] width 70 height 8
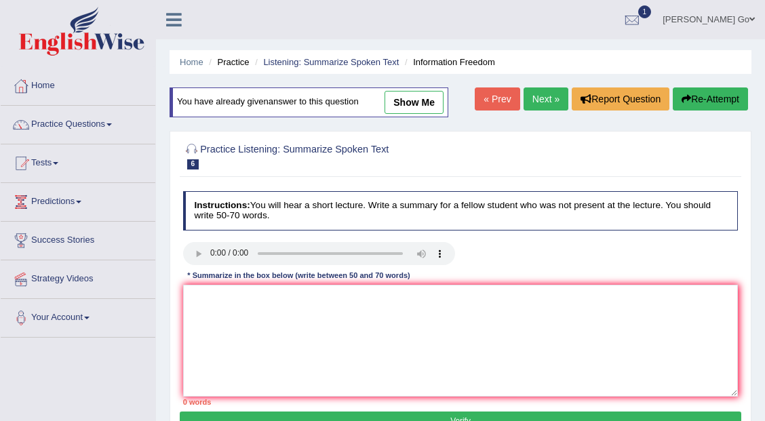
click at [405, 107] on link "show me" at bounding box center [414, 102] width 59 height 23
type textarea "The speaker provided a comprehensive overview of information, highlighting seve…"
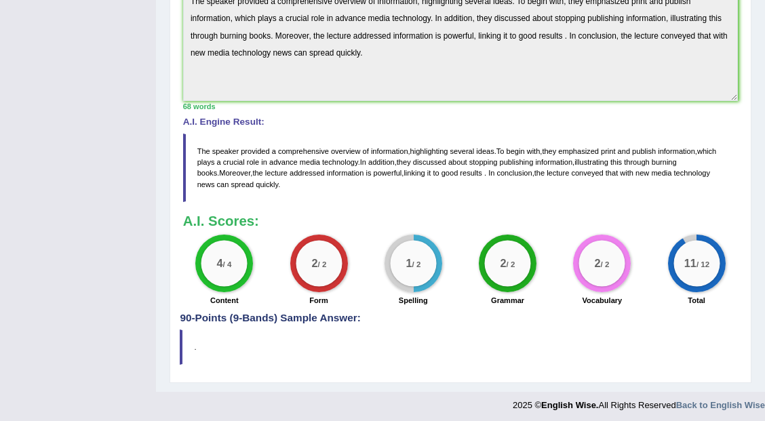
scroll to position [84, 0]
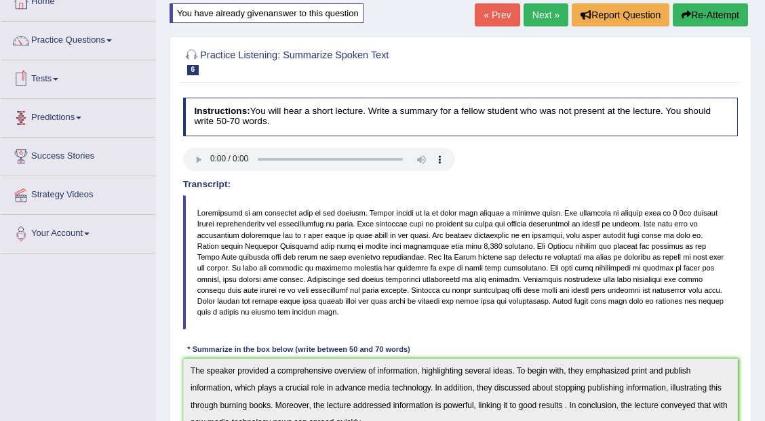
click at [52, 78] on link "Tests" at bounding box center [78, 77] width 155 height 34
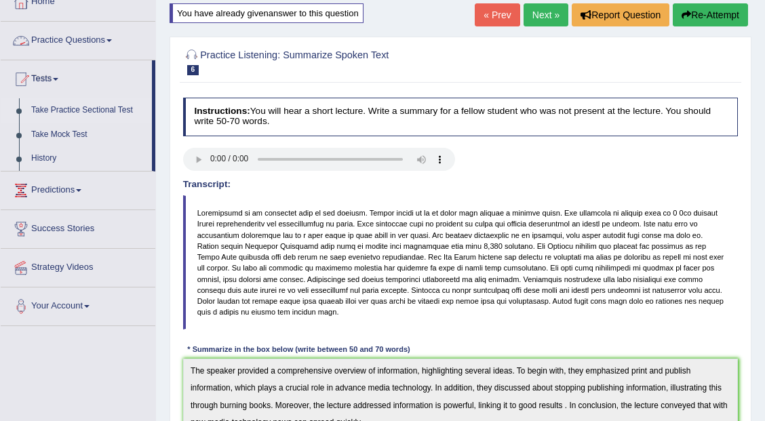
click at [98, 107] on link "Take Practice Sectional Test" at bounding box center [88, 110] width 127 height 24
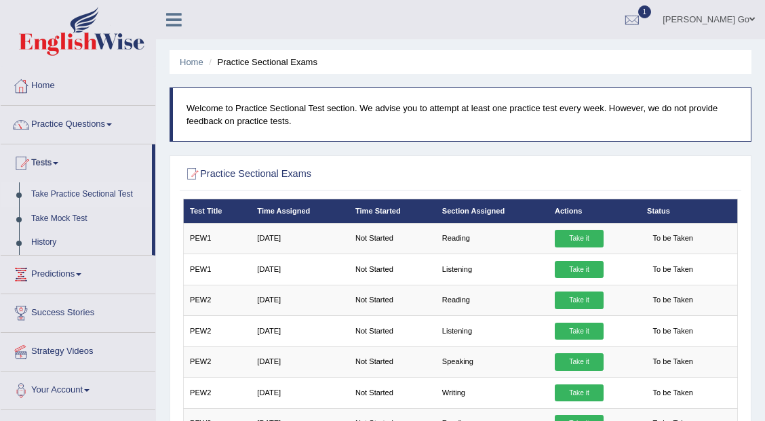
click at [214, 211] on th "Test Title" at bounding box center [217, 211] width 68 height 24
click at [49, 92] on link "Home" at bounding box center [78, 84] width 155 height 34
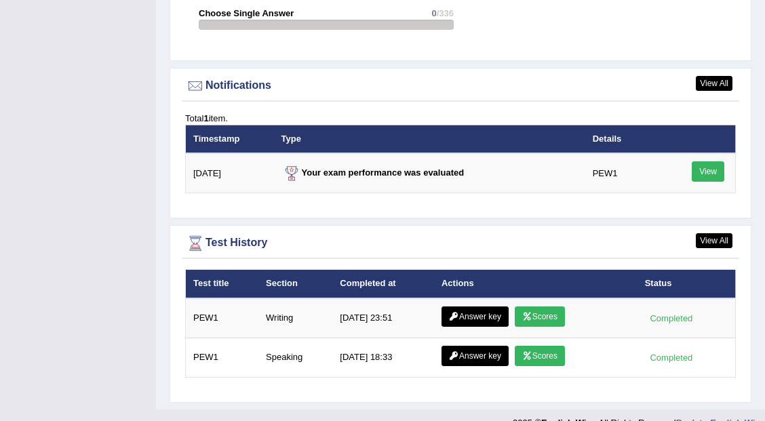
scroll to position [1636, 0]
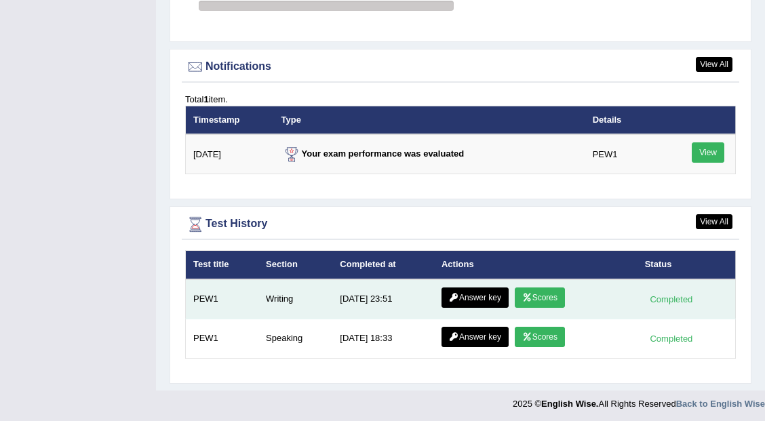
click at [546, 290] on link "Scores" at bounding box center [540, 298] width 50 height 20
click at [487, 302] on link "Answer key" at bounding box center [475, 298] width 67 height 20
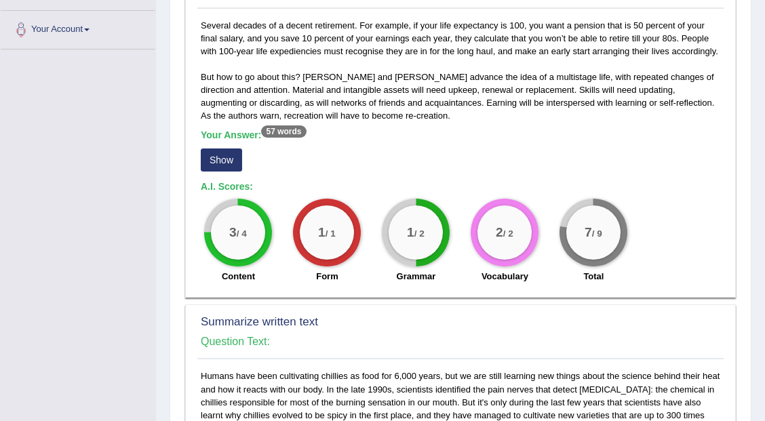
scroll to position [288, 0]
click at [219, 168] on button "Show" at bounding box center [221, 160] width 41 height 23
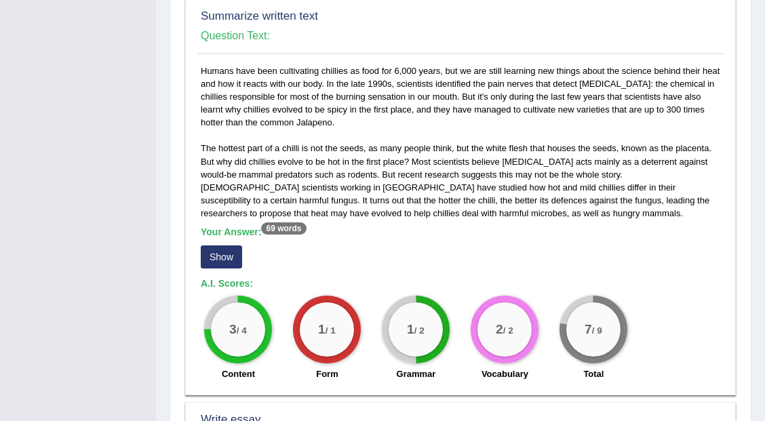
scroll to position [613, 0]
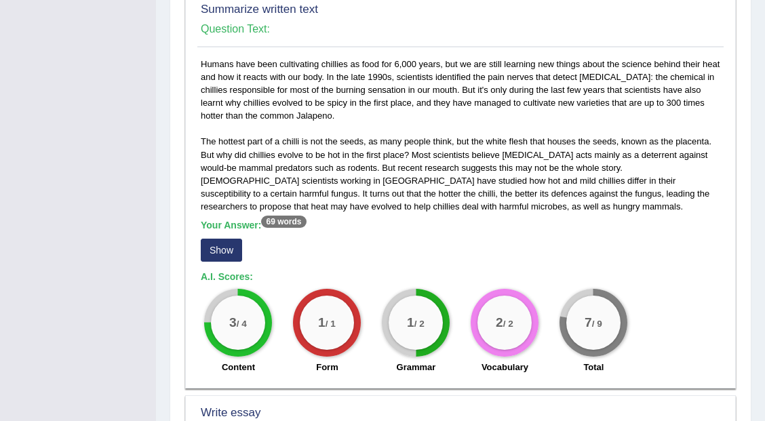
click at [221, 245] on button "Show" at bounding box center [221, 250] width 41 height 23
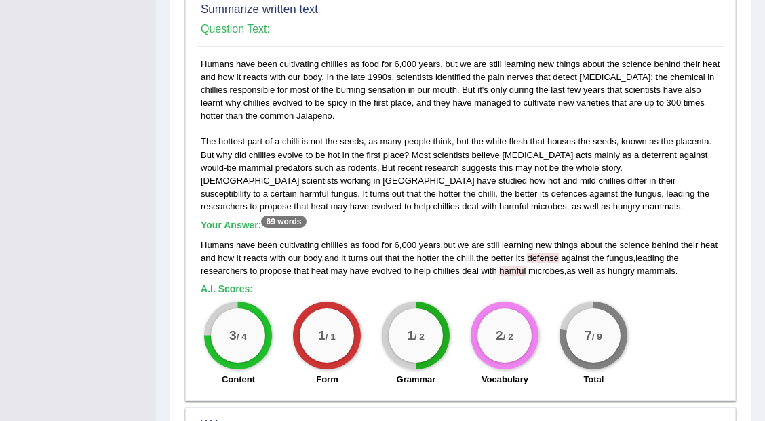
scroll to position [614, 0]
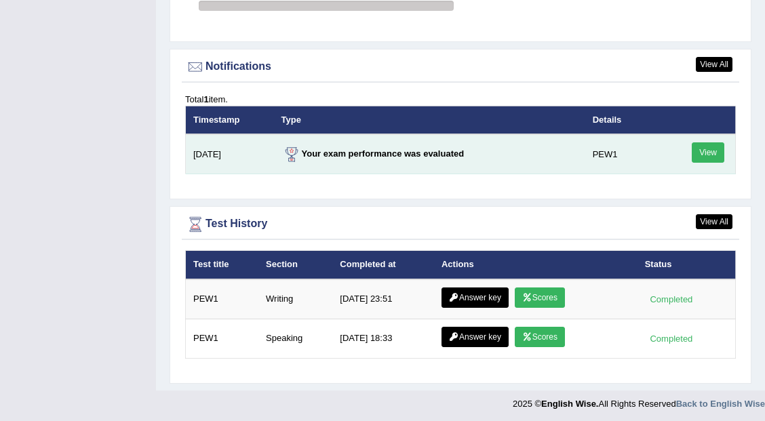
click at [708, 153] on link "View" at bounding box center [708, 152] width 33 height 20
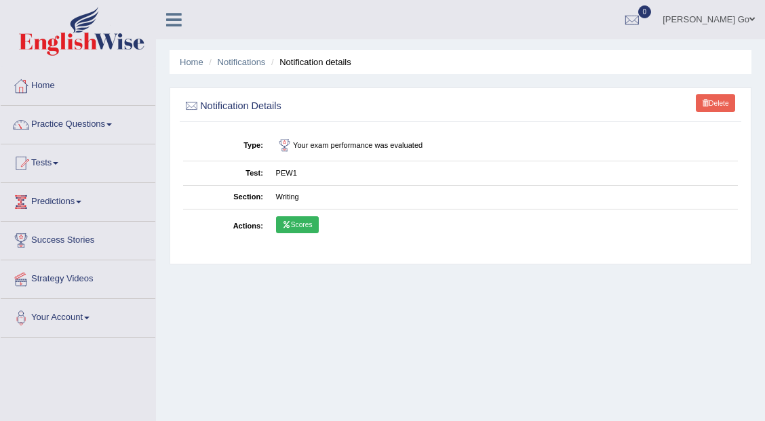
click at [311, 224] on link "Scores" at bounding box center [297, 225] width 43 height 18
click at [81, 82] on link "Home" at bounding box center [78, 84] width 155 height 34
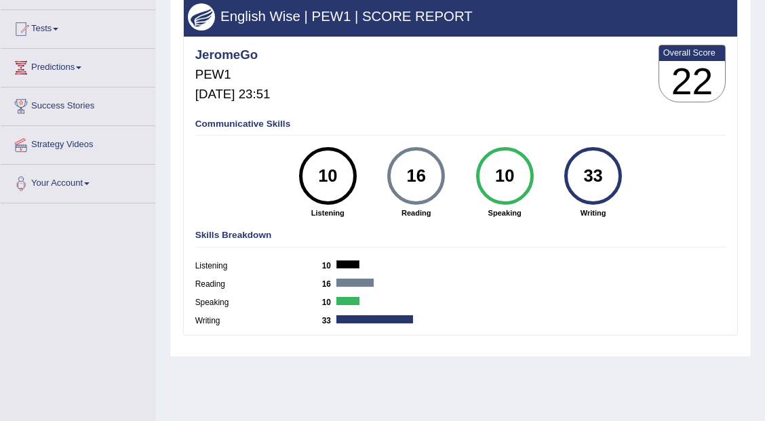
scroll to position [128, 0]
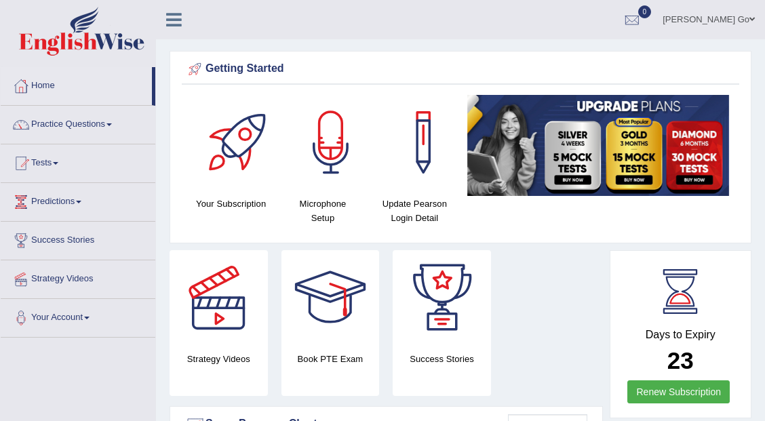
scroll to position [368, 0]
